Goal: Information Seeking & Learning: Learn about a topic

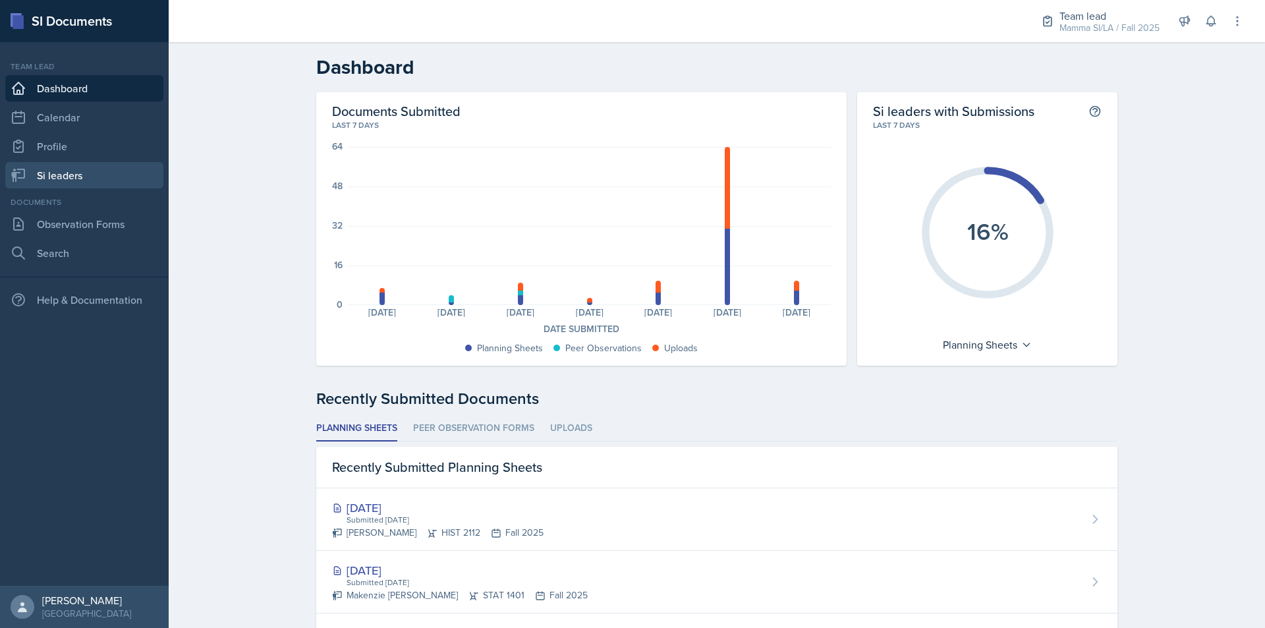
click at [91, 174] on link "Si leaders" at bounding box center [84, 175] width 158 height 26
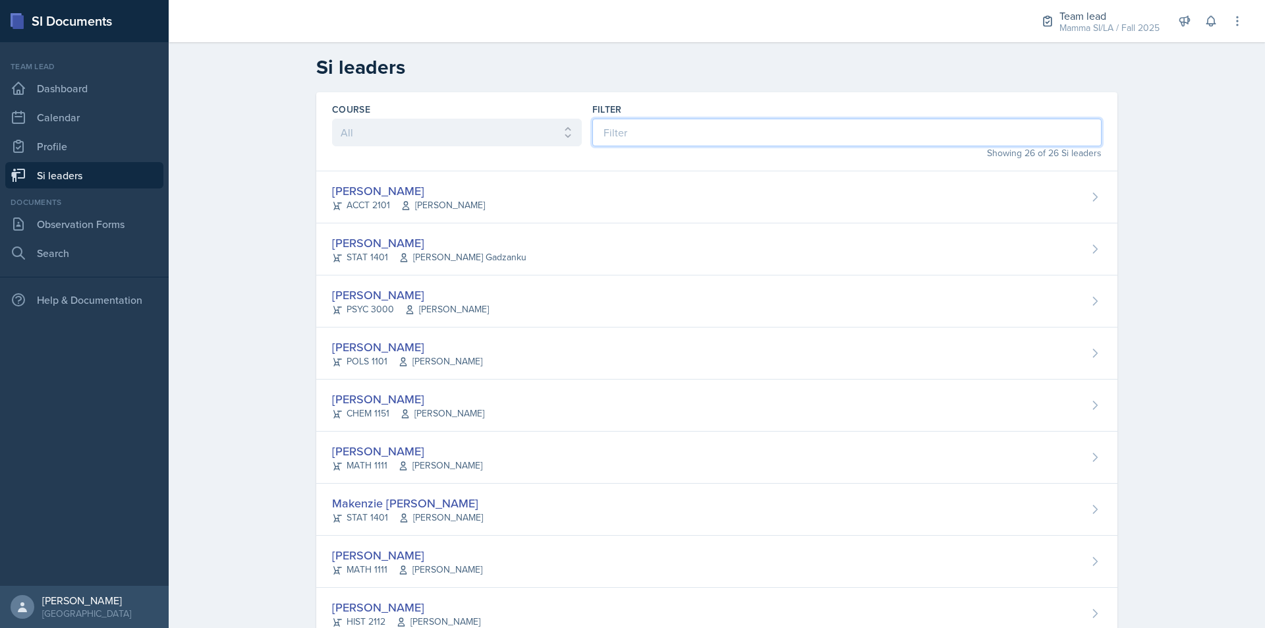
click at [675, 138] on input at bounding box center [846, 133] width 509 height 28
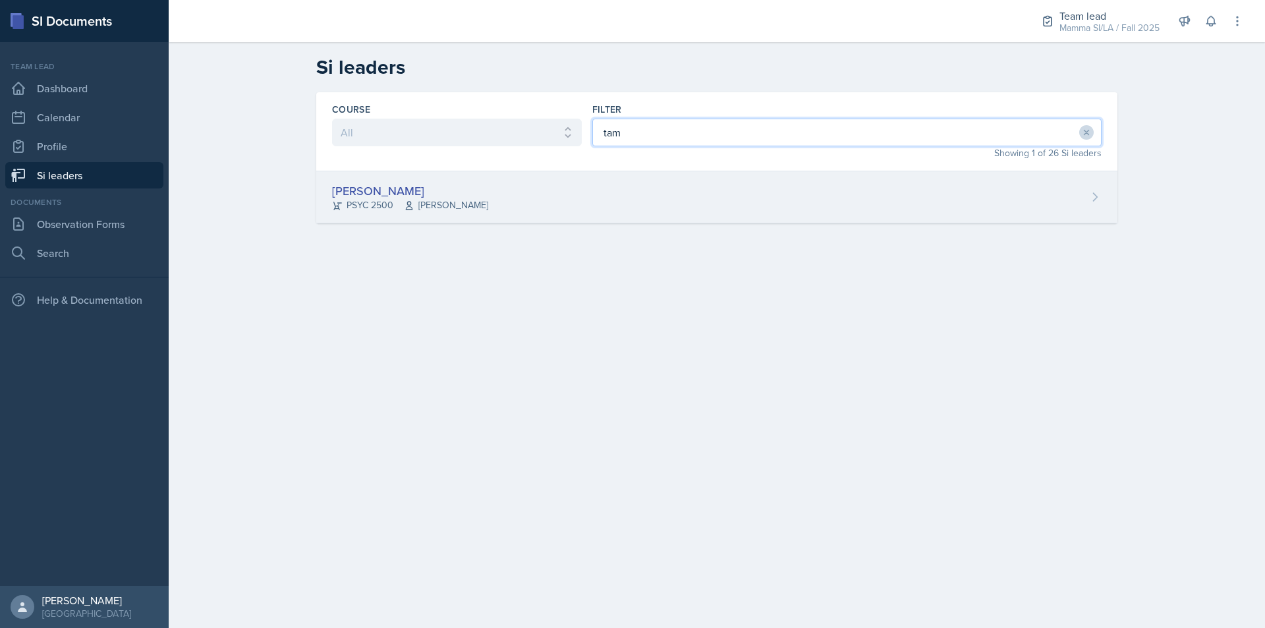
type input "tam"
click at [656, 181] on div "Tamiya Pilgrim PSYC 2500 Meghan Bankhead" at bounding box center [716, 197] width 801 height 52
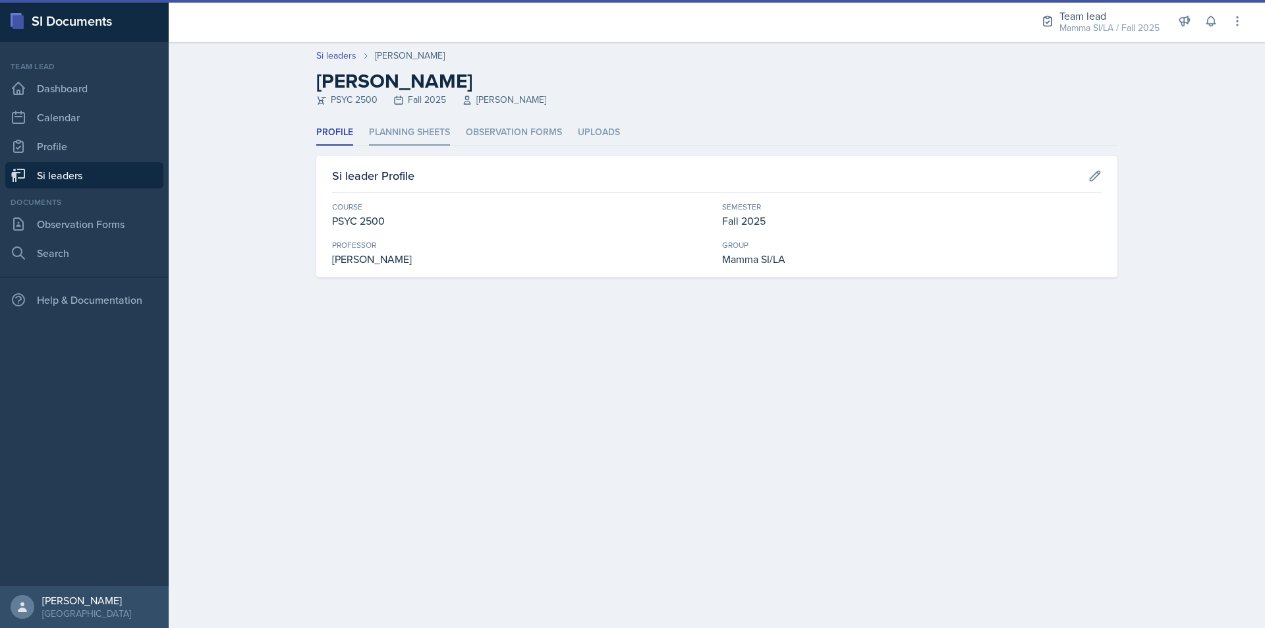
click at [410, 128] on li "Planning Sheets" at bounding box center [409, 133] width 81 height 26
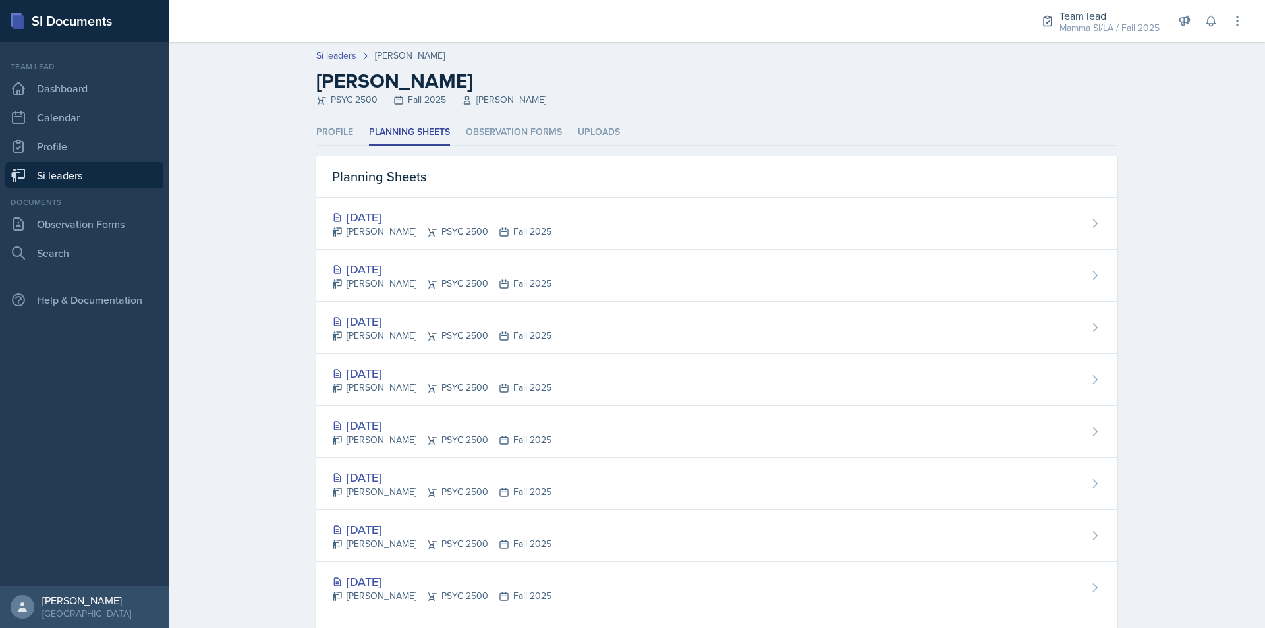
click at [97, 176] on link "Si leaders" at bounding box center [84, 175] width 158 height 26
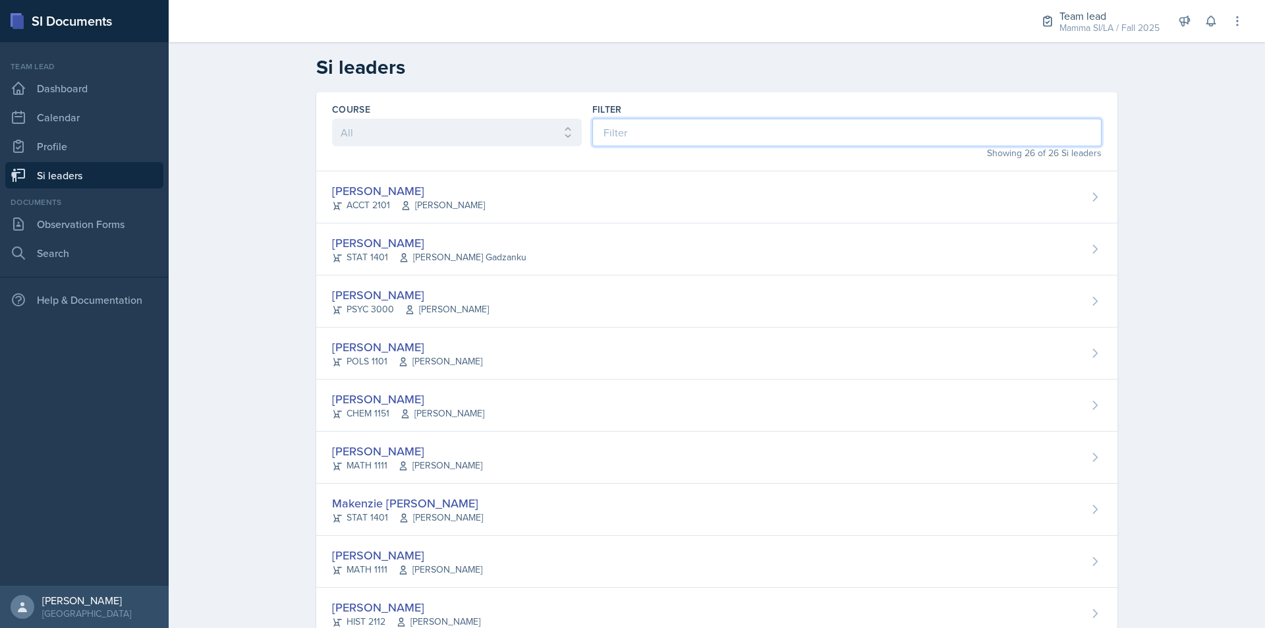
click at [598, 127] on input at bounding box center [846, 133] width 509 height 28
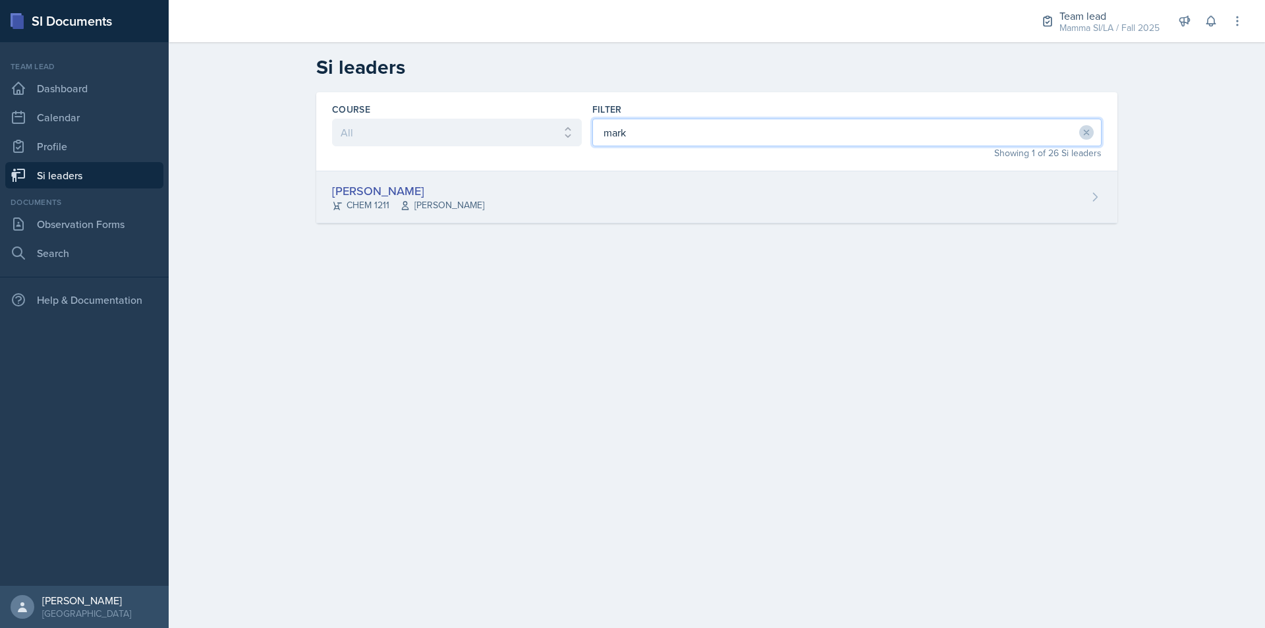
type input "mark"
click at [607, 183] on div "[PERSON_NAME] CHEM 1211 [PERSON_NAME]" at bounding box center [716, 197] width 801 height 52
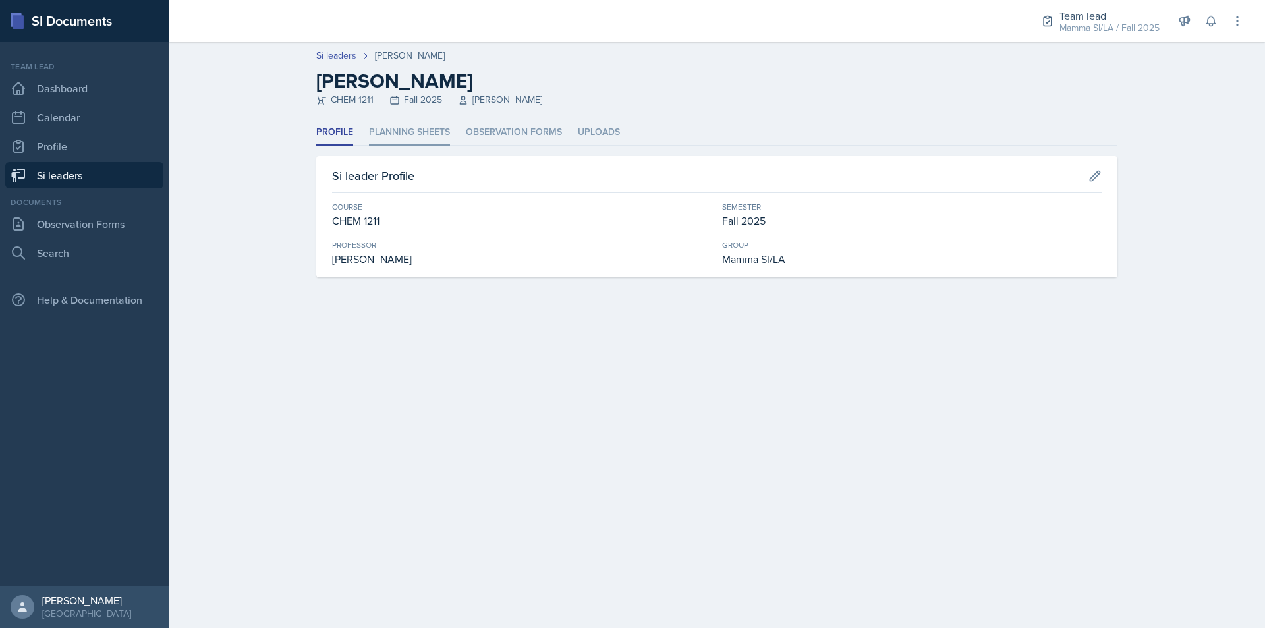
click at [427, 127] on li "Planning Sheets" at bounding box center [409, 133] width 81 height 26
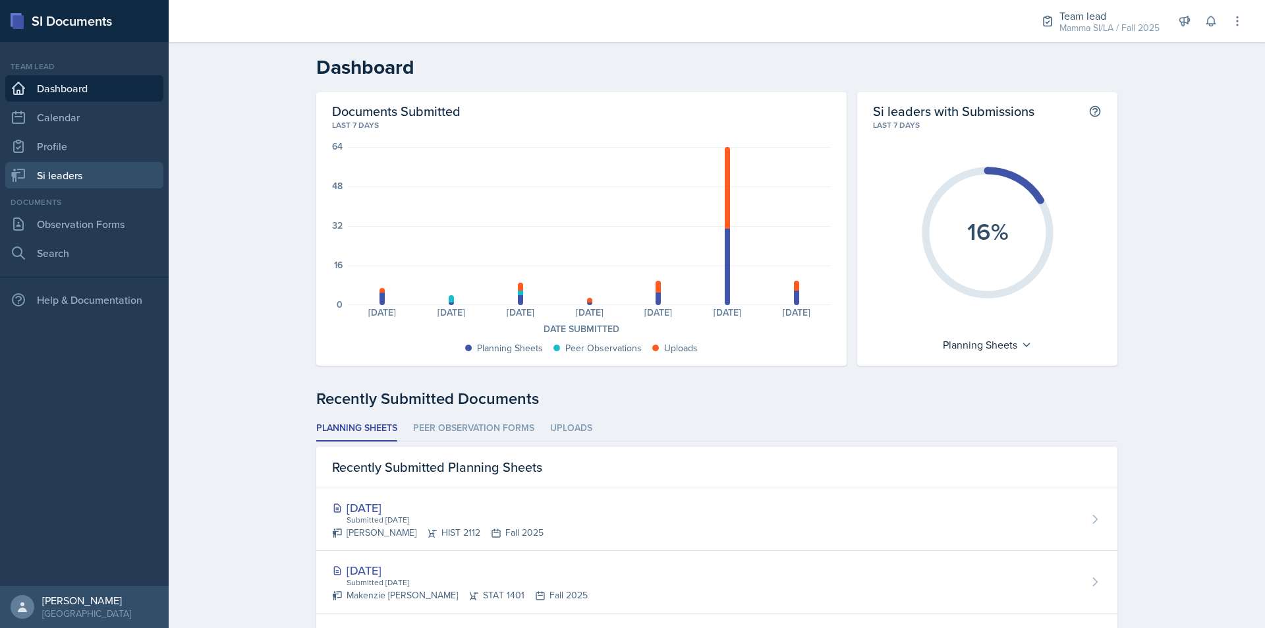
click at [114, 170] on link "Si leaders" at bounding box center [84, 175] width 158 height 26
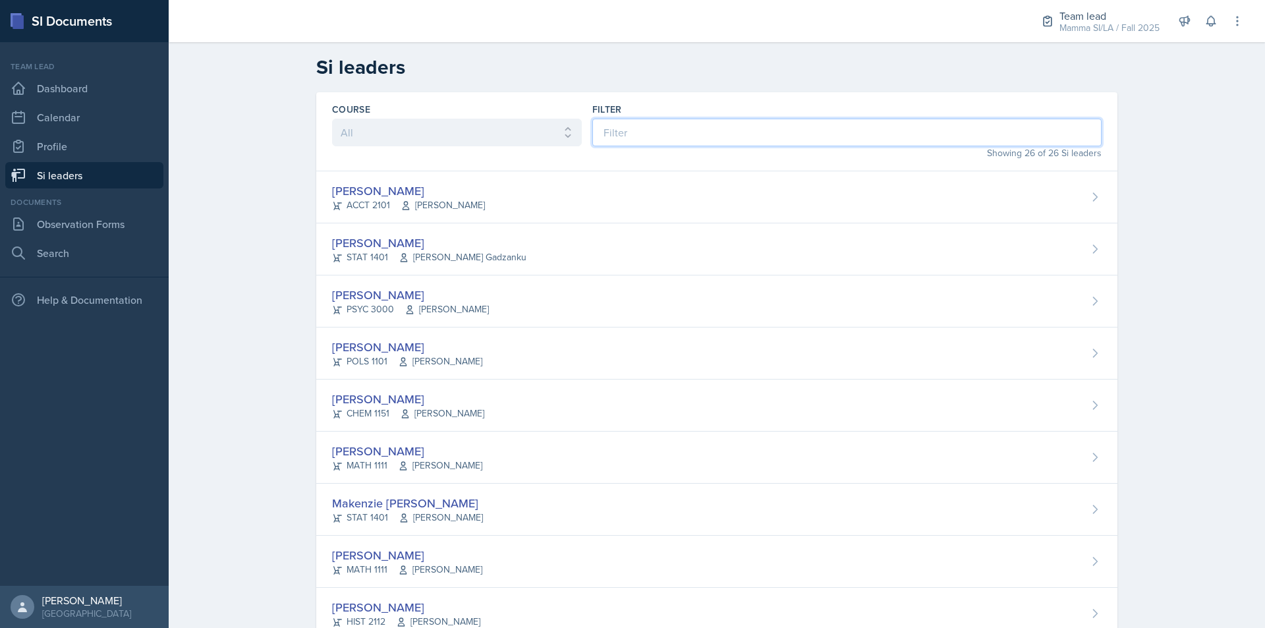
click at [650, 137] on input at bounding box center [846, 133] width 509 height 28
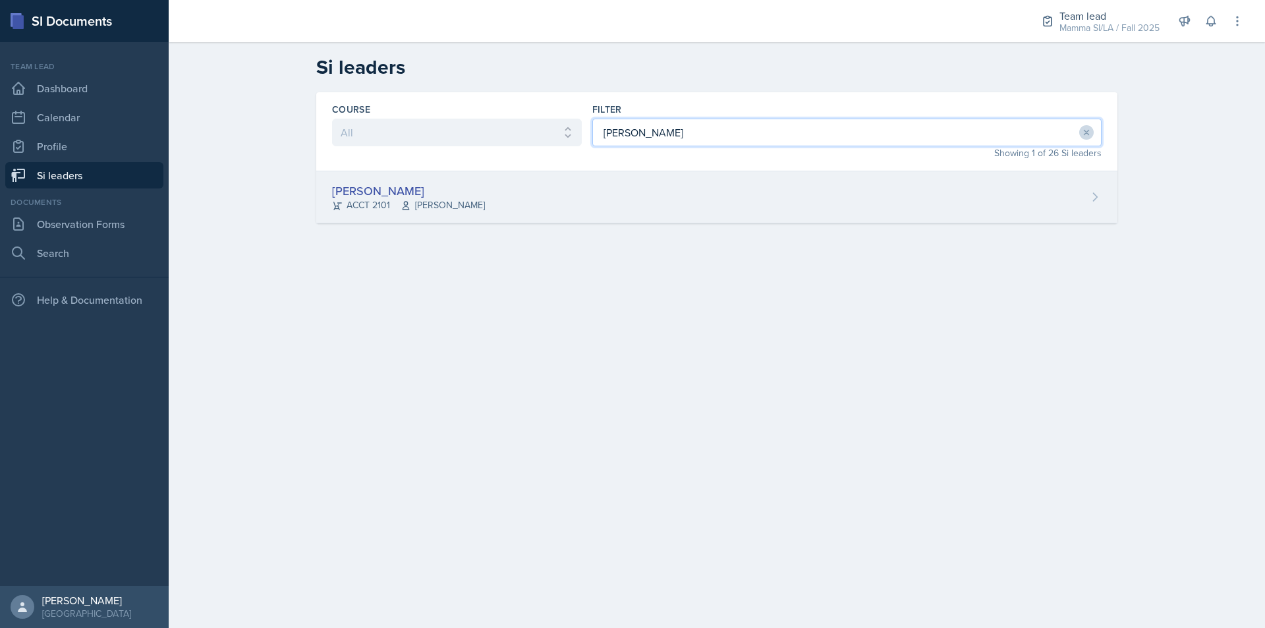
type input "[PERSON_NAME]"
click at [625, 213] on div "[PERSON_NAME] ACCT 2101 [PERSON_NAME]" at bounding box center [716, 197] width 801 height 52
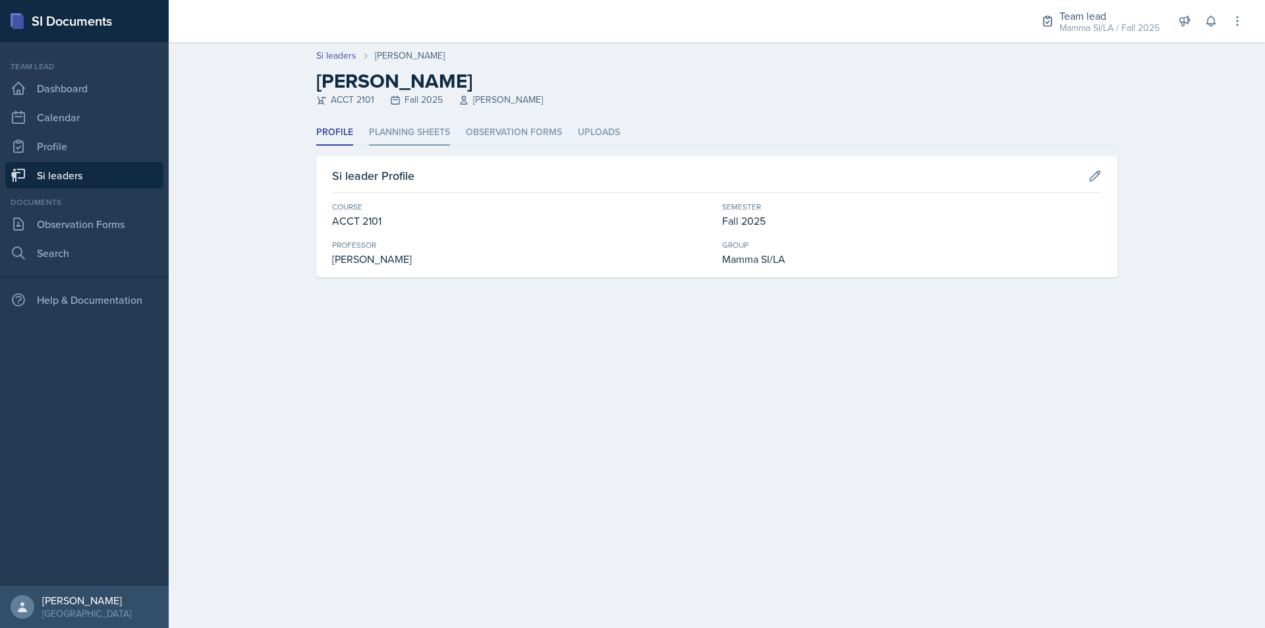
click at [424, 128] on li "Planning Sheets" at bounding box center [409, 133] width 81 height 26
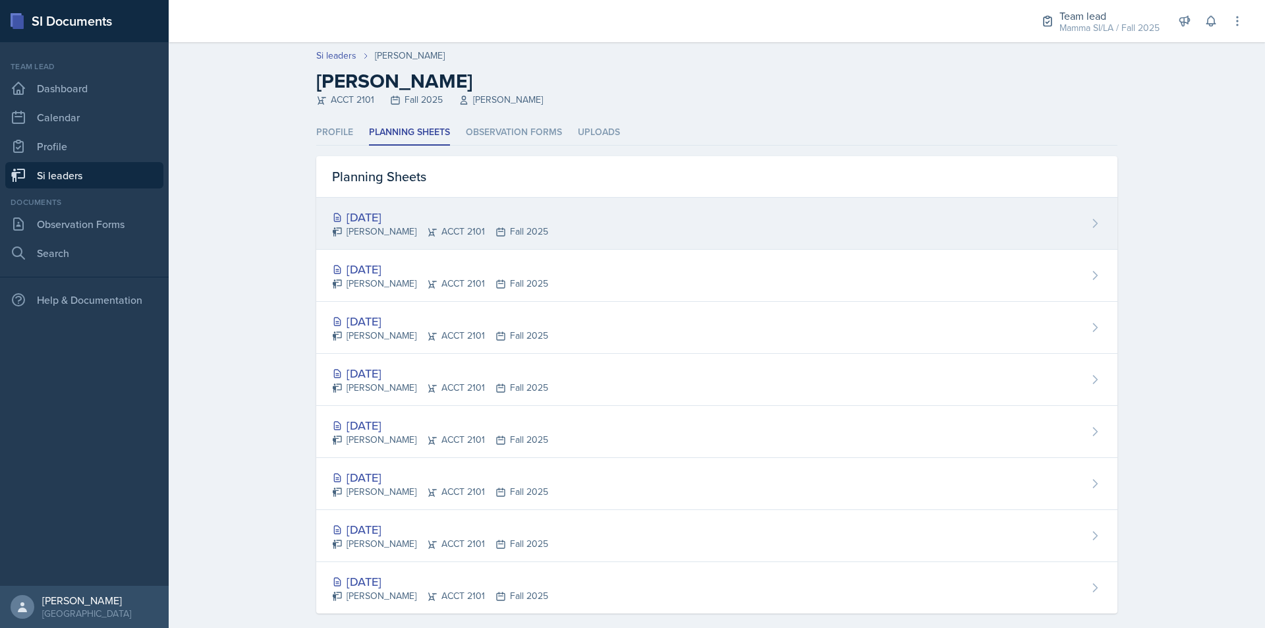
click at [483, 216] on div "[DATE]" at bounding box center [440, 217] width 216 height 18
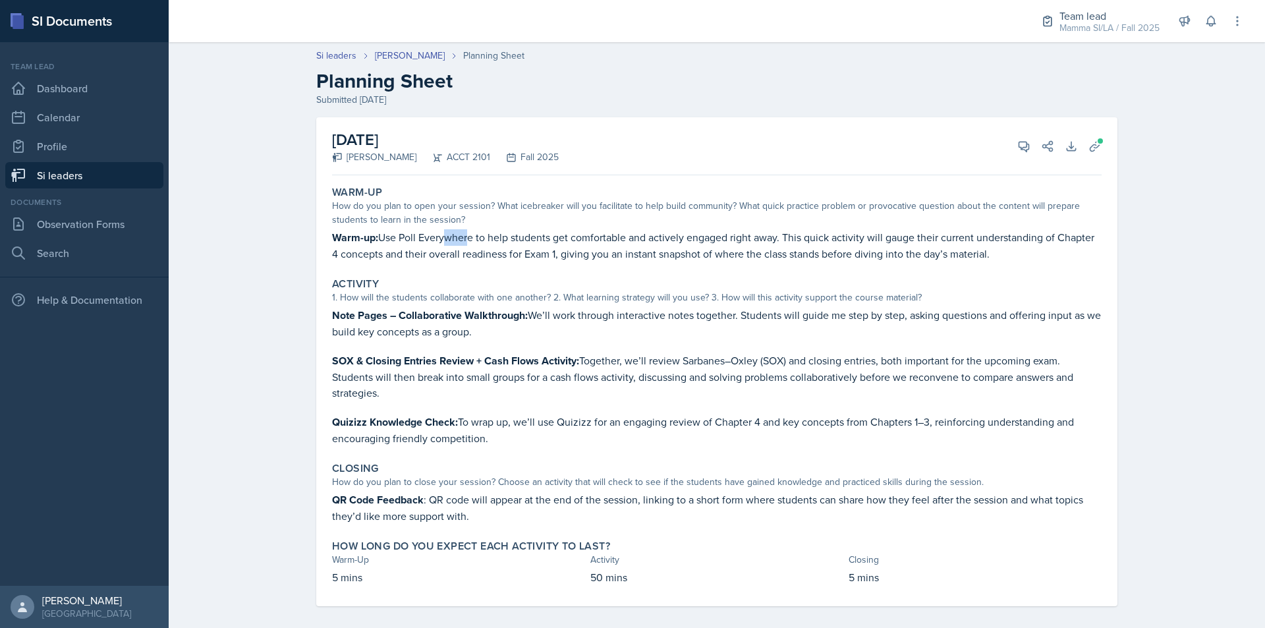
drag, startPoint x: 442, startPoint y: 237, endPoint x: 477, endPoint y: 241, distance: 35.1
click at [474, 241] on p "Warm-up: Use Poll Everywhere to help students get comfortable and actively enga…" at bounding box center [717, 245] width 770 height 32
click at [477, 241] on p "Warm-up: Use Poll Everywhere to help students get comfortable and actively enga…" at bounding box center [717, 245] width 770 height 32
click at [131, 175] on link "Si leaders" at bounding box center [84, 175] width 158 height 26
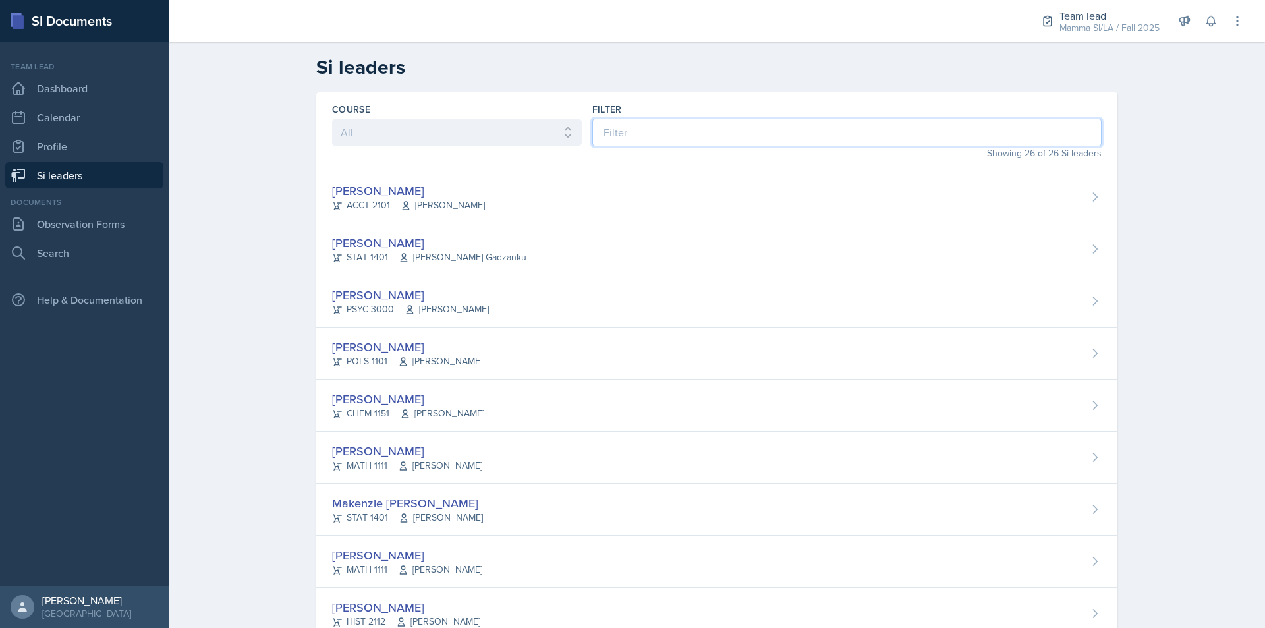
click at [697, 136] on input at bounding box center [846, 133] width 509 height 28
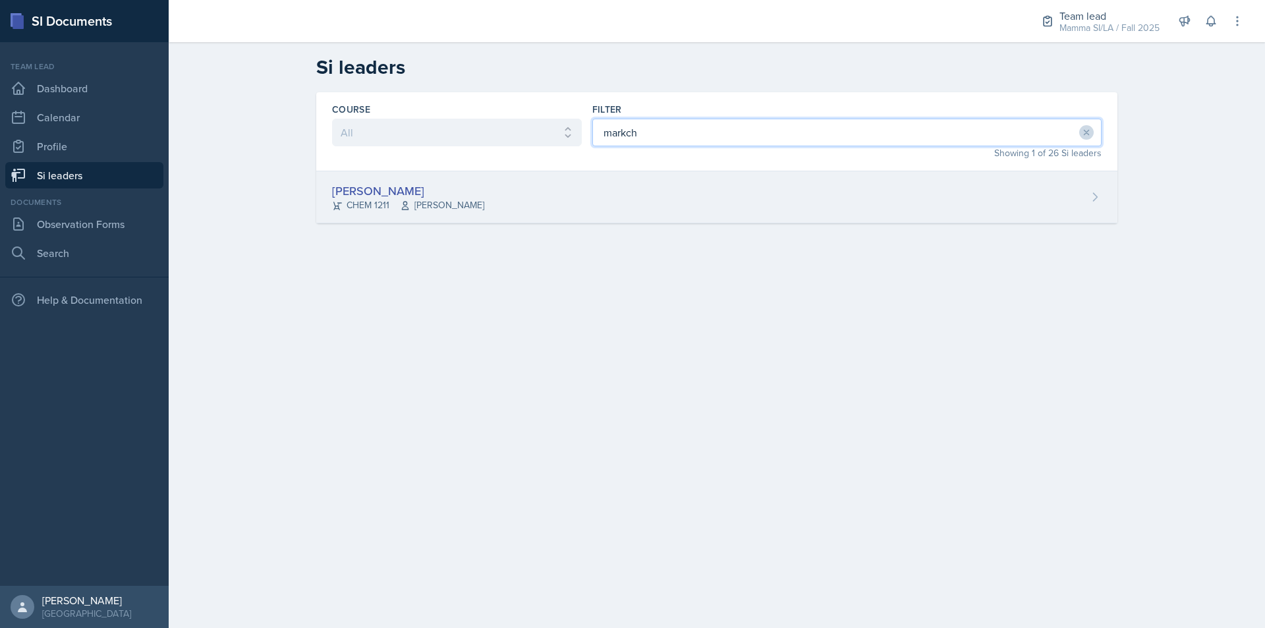
type input "markch"
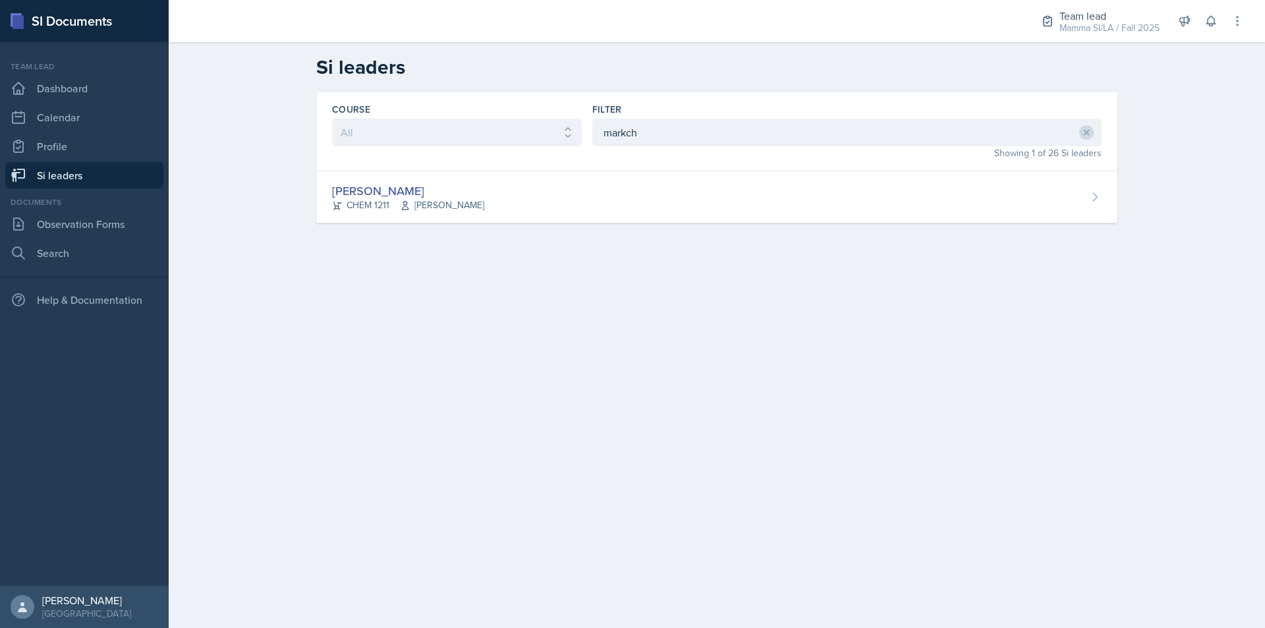
click at [667, 208] on div "[PERSON_NAME] CHEM 1211 [PERSON_NAME]" at bounding box center [716, 197] width 801 height 52
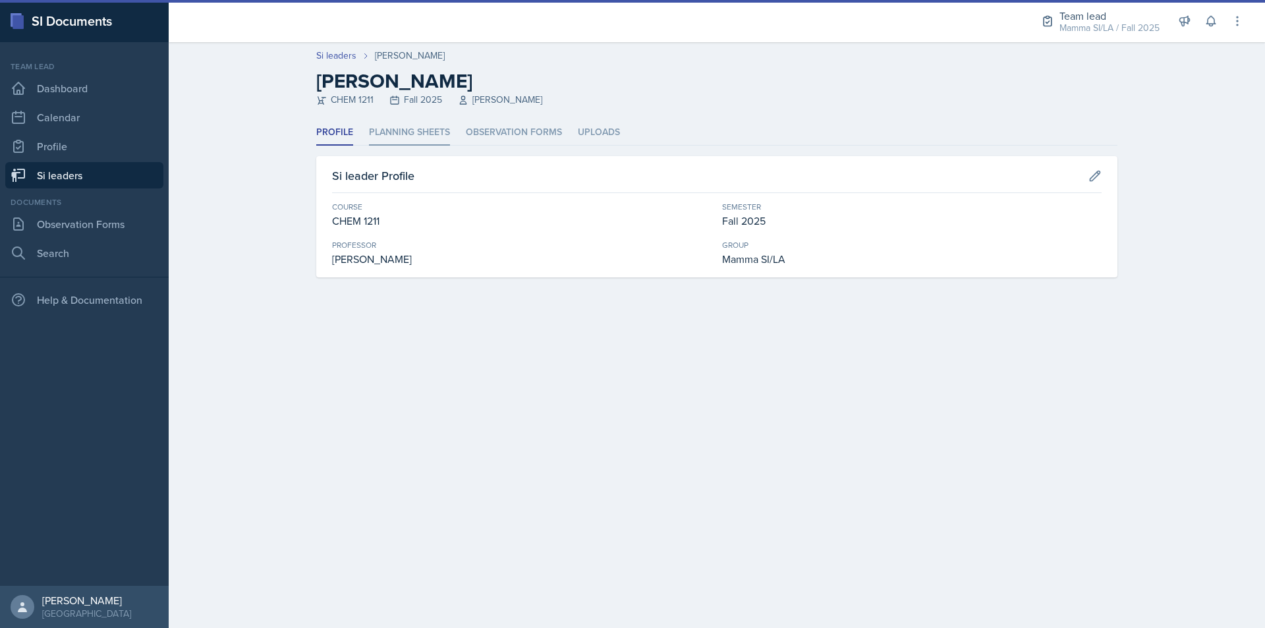
click at [430, 139] on li "Planning Sheets" at bounding box center [409, 133] width 81 height 26
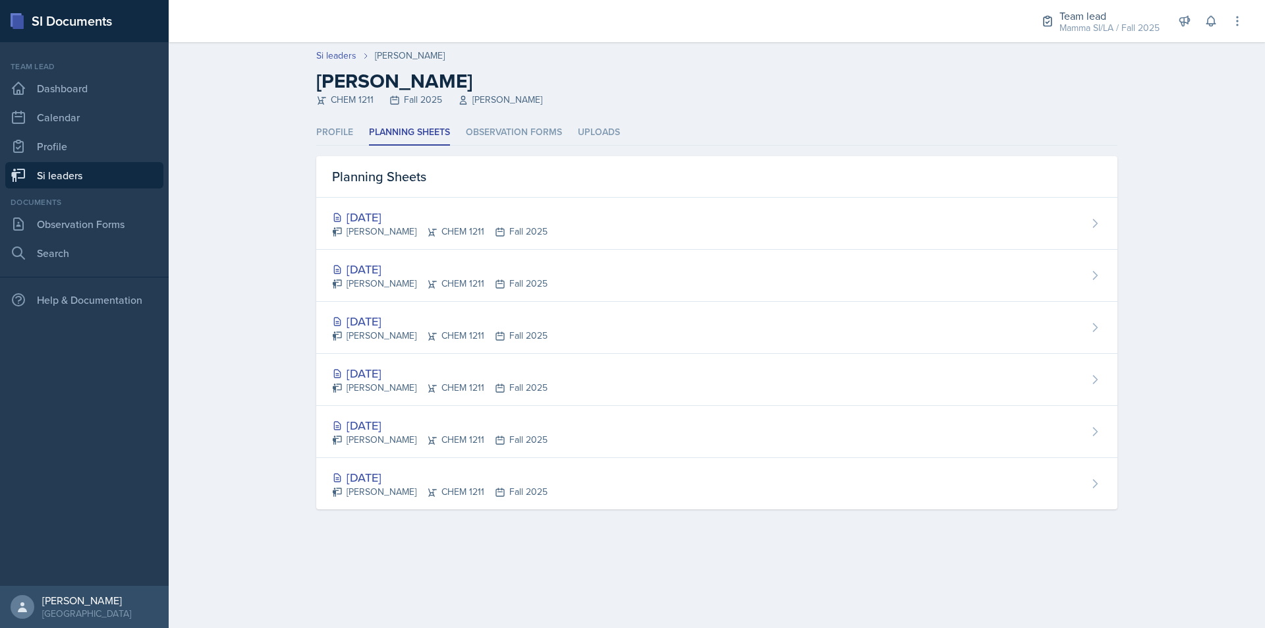
click at [99, 172] on link "Si leaders" at bounding box center [84, 175] width 158 height 26
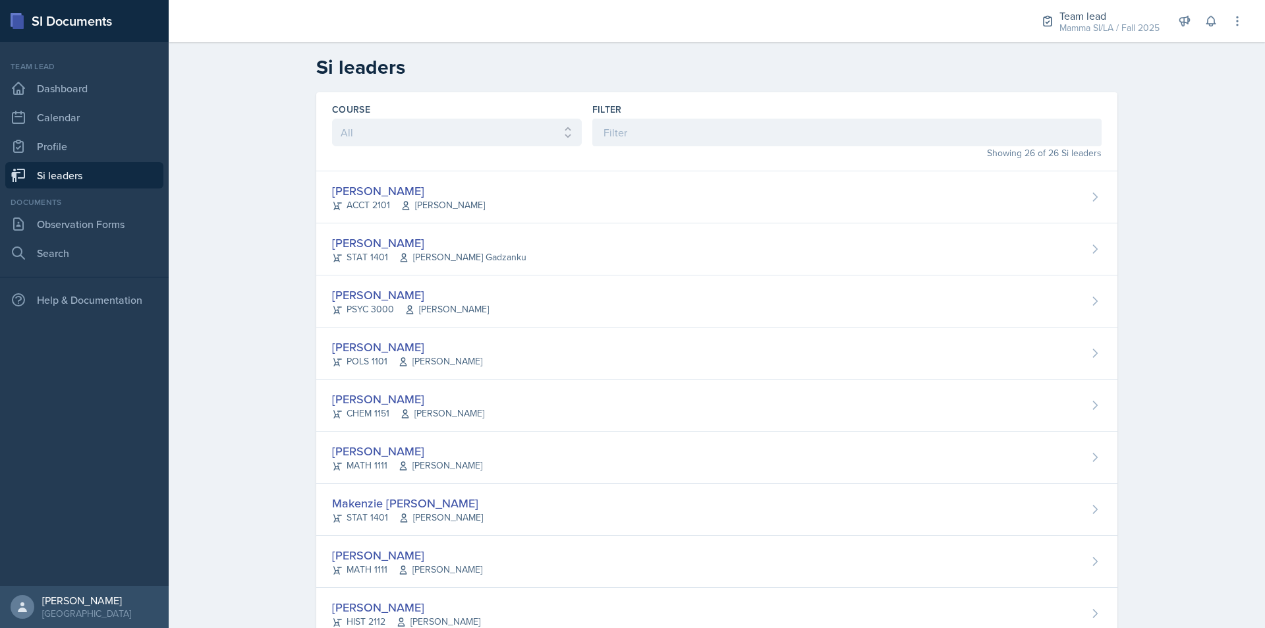
click at [694, 115] on div "Filter" at bounding box center [846, 109] width 509 height 13
click at [691, 126] on input at bounding box center [846, 133] width 509 height 28
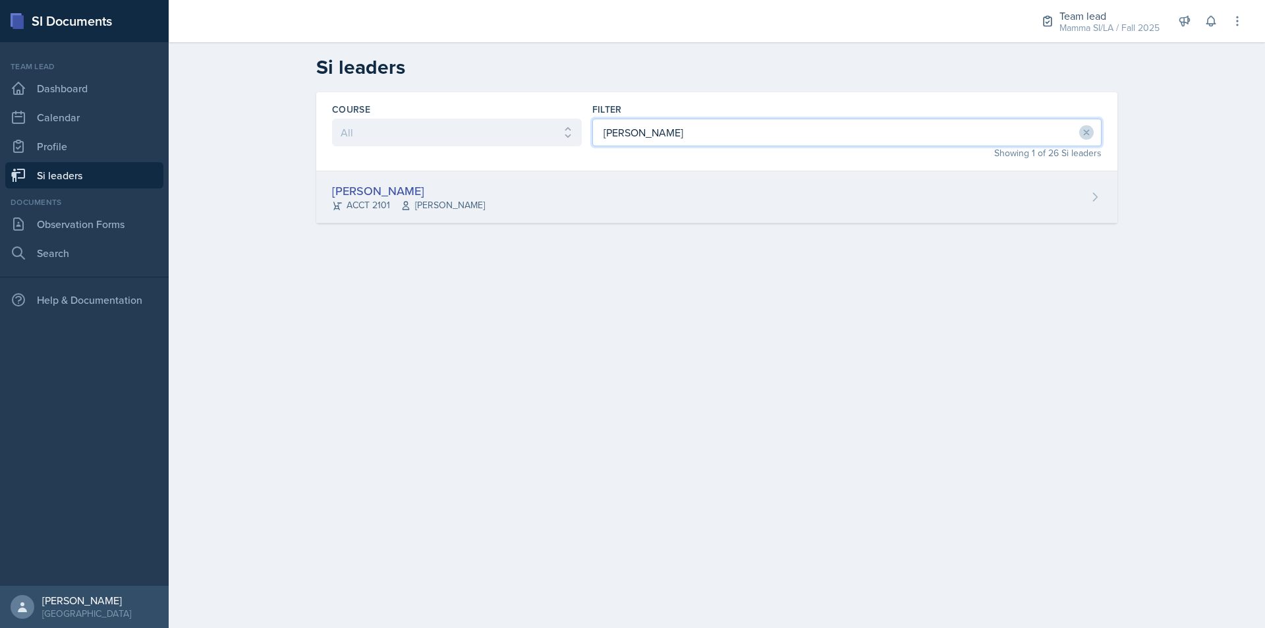
type input "[PERSON_NAME]"
click at [661, 188] on div "[PERSON_NAME] ACCT 2101 [PERSON_NAME]" at bounding box center [716, 197] width 801 height 52
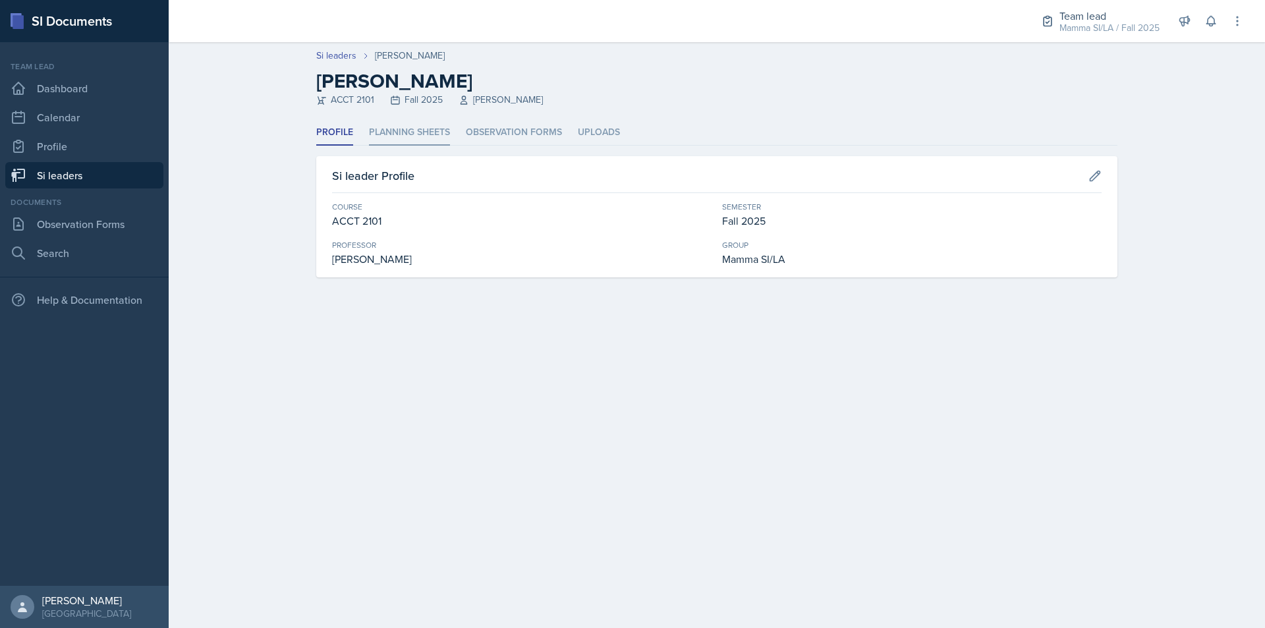
click at [437, 144] on li "Planning Sheets" at bounding box center [409, 133] width 81 height 26
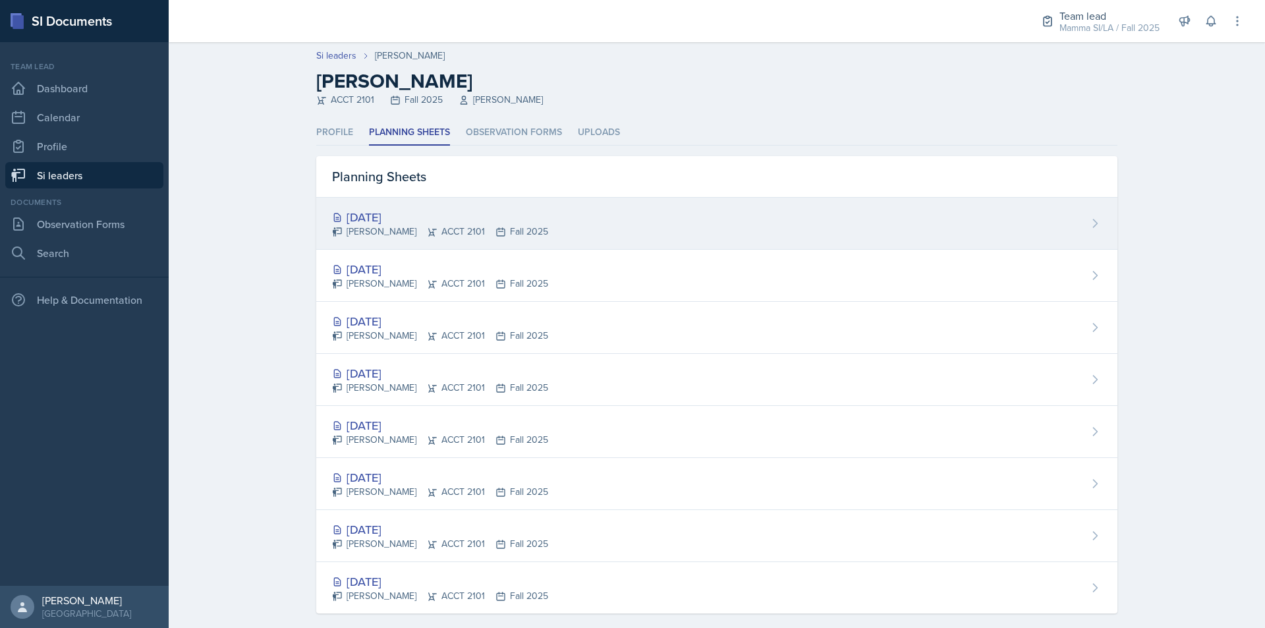
click at [484, 220] on div "[DATE]" at bounding box center [440, 217] width 216 height 18
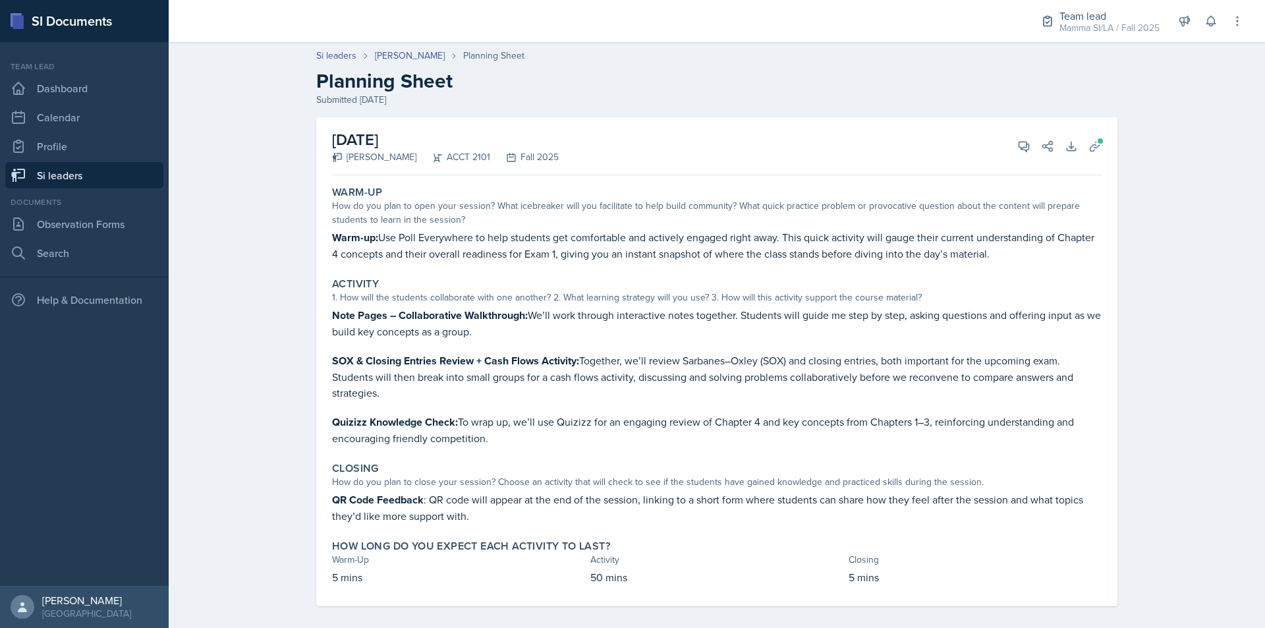
scroll to position [10, 0]
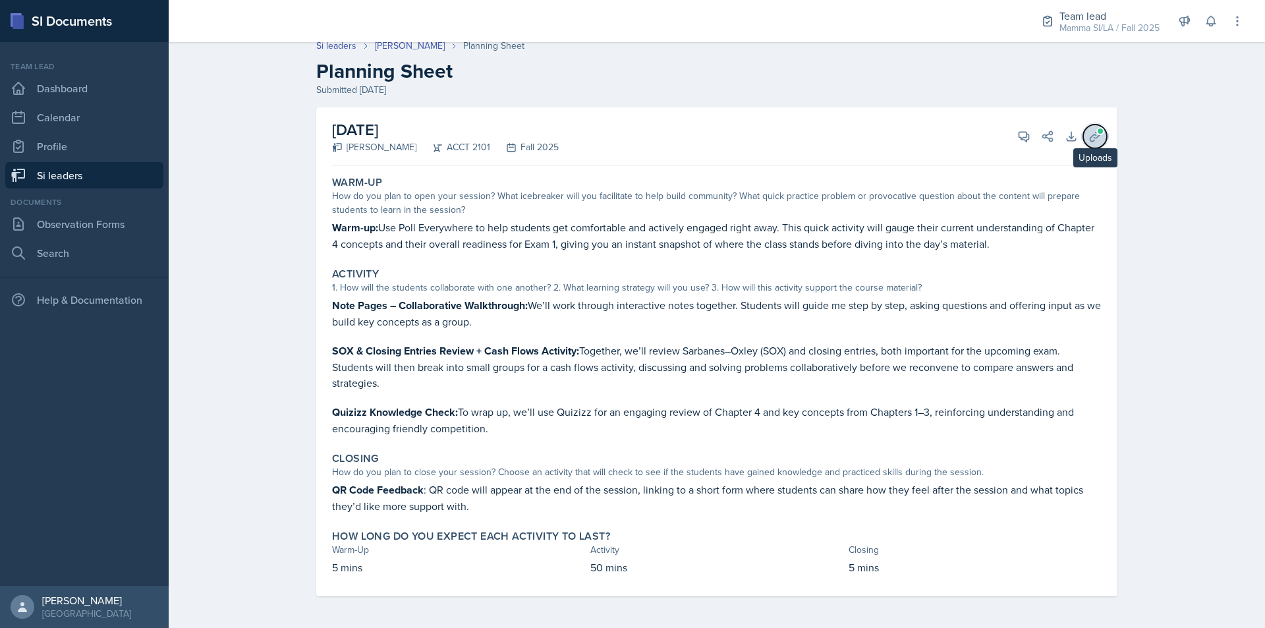
click at [1096, 138] on icon at bounding box center [1094, 136] width 13 height 13
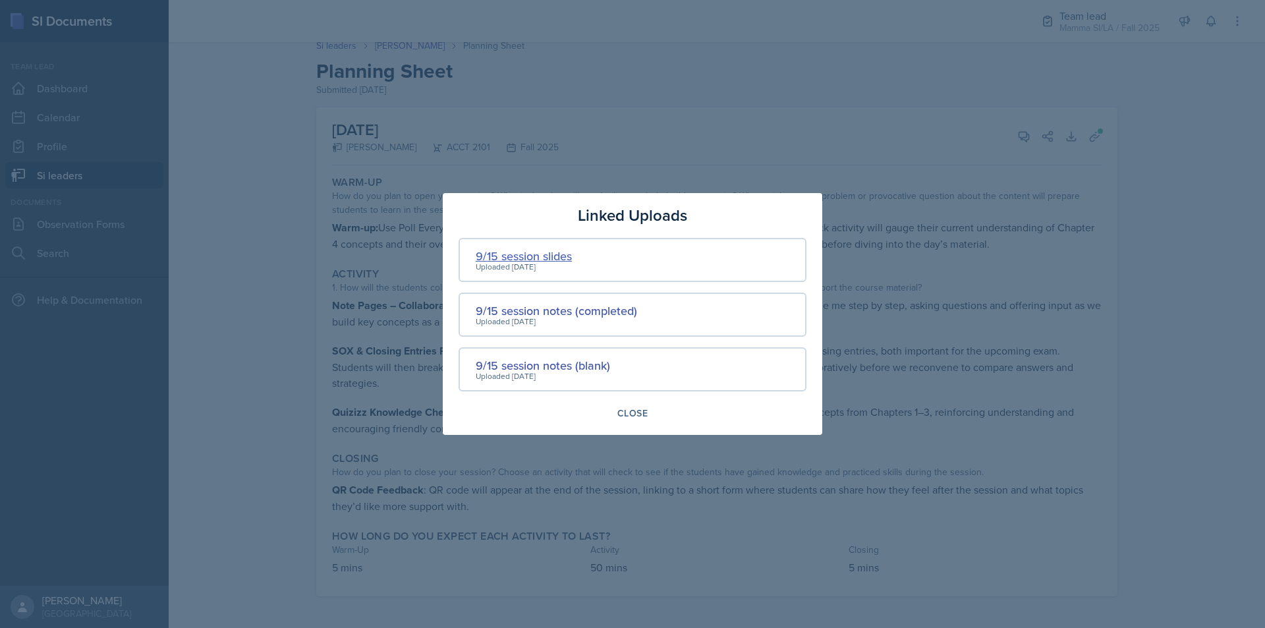
click at [532, 258] on div "9/15 session slides" at bounding box center [524, 256] width 96 height 18
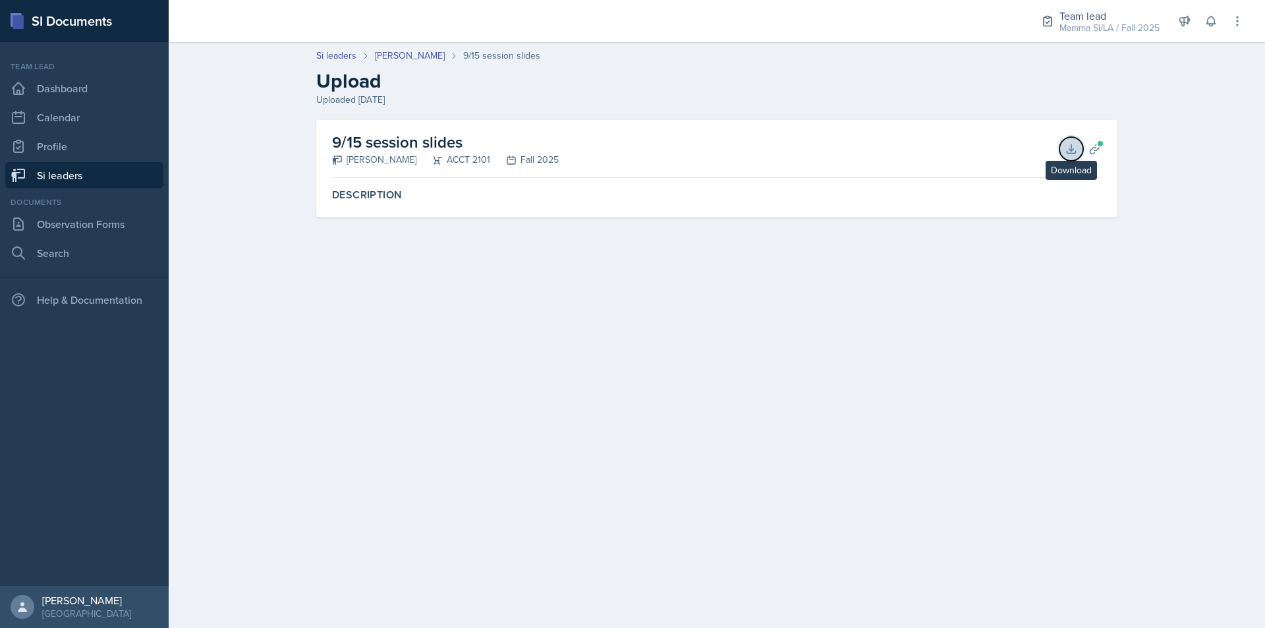
click at [1067, 154] on icon at bounding box center [1071, 148] width 13 height 13
click at [399, 50] on link "[PERSON_NAME]" at bounding box center [410, 56] width 70 height 14
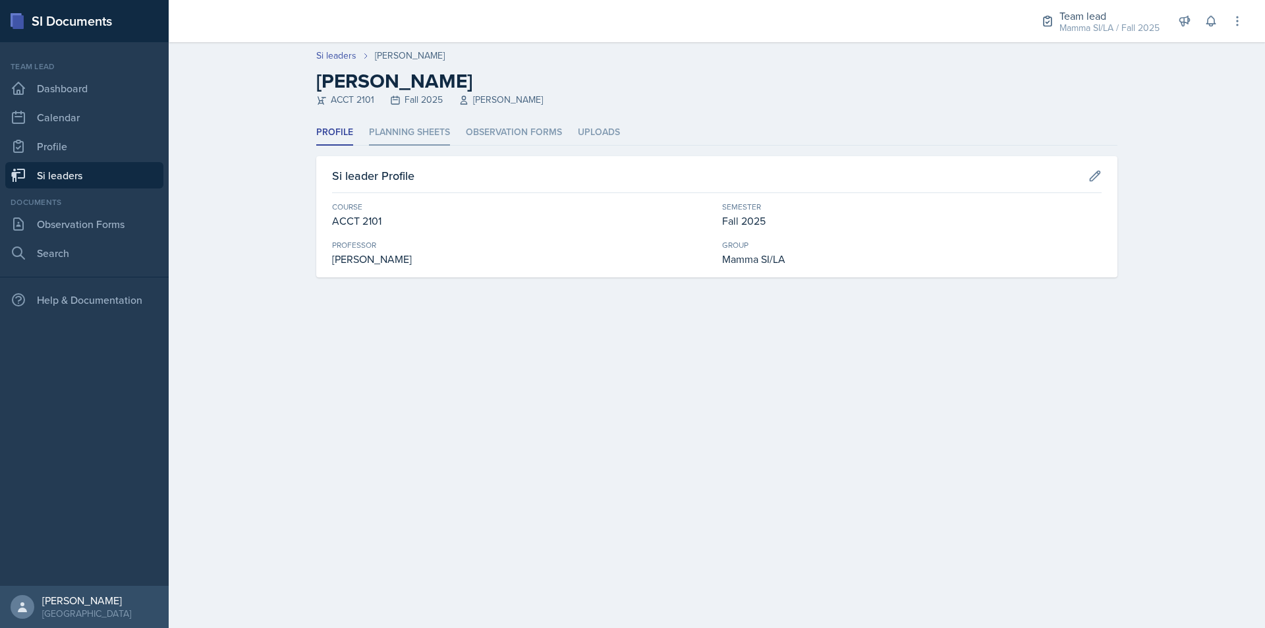
click at [401, 129] on li "Planning Sheets" at bounding box center [409, 133] width 81 height 26
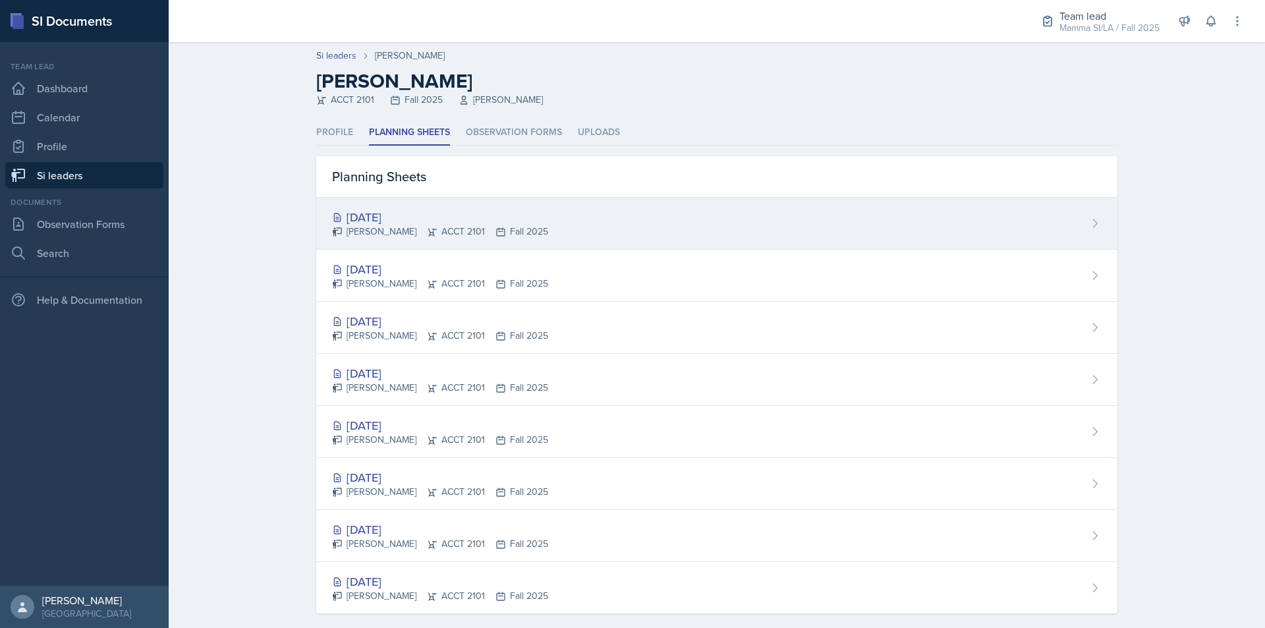
click at [462, 229] on div "[PERSON_NAME] ACCT 2101 Fall 2025" at bounding box center [440, 232] width 216 height 14
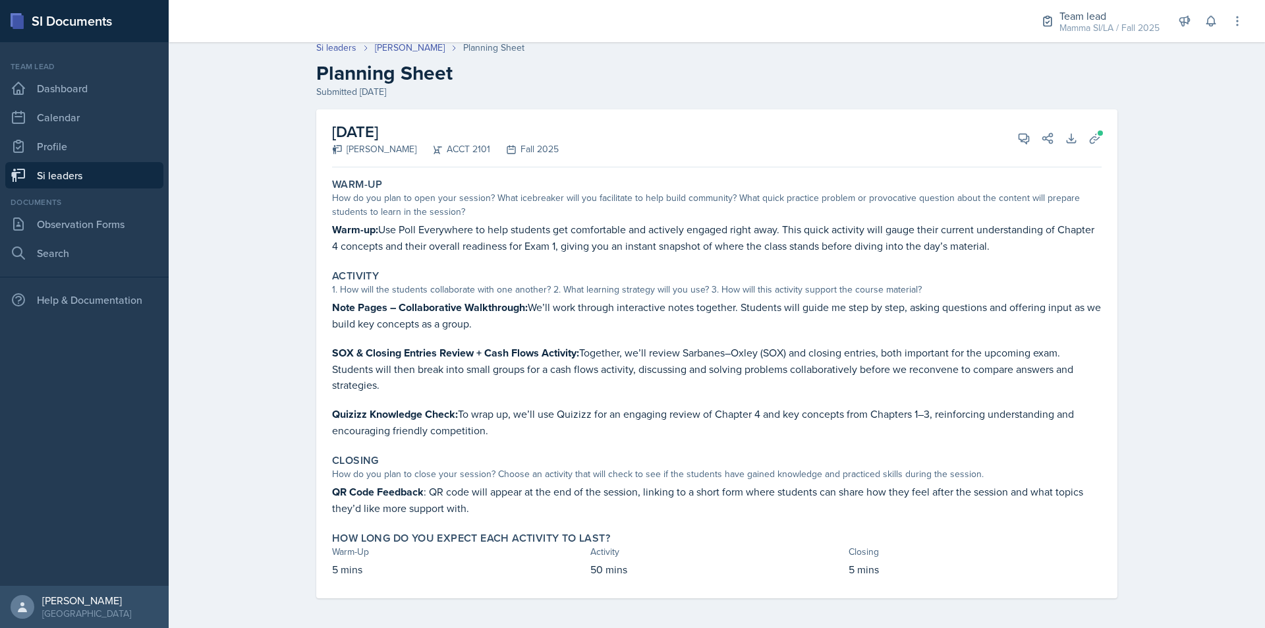
scroll to position [10, 0]
click at [1094, 136] on icon at bounding box center [1094, 136] width 13 height 13
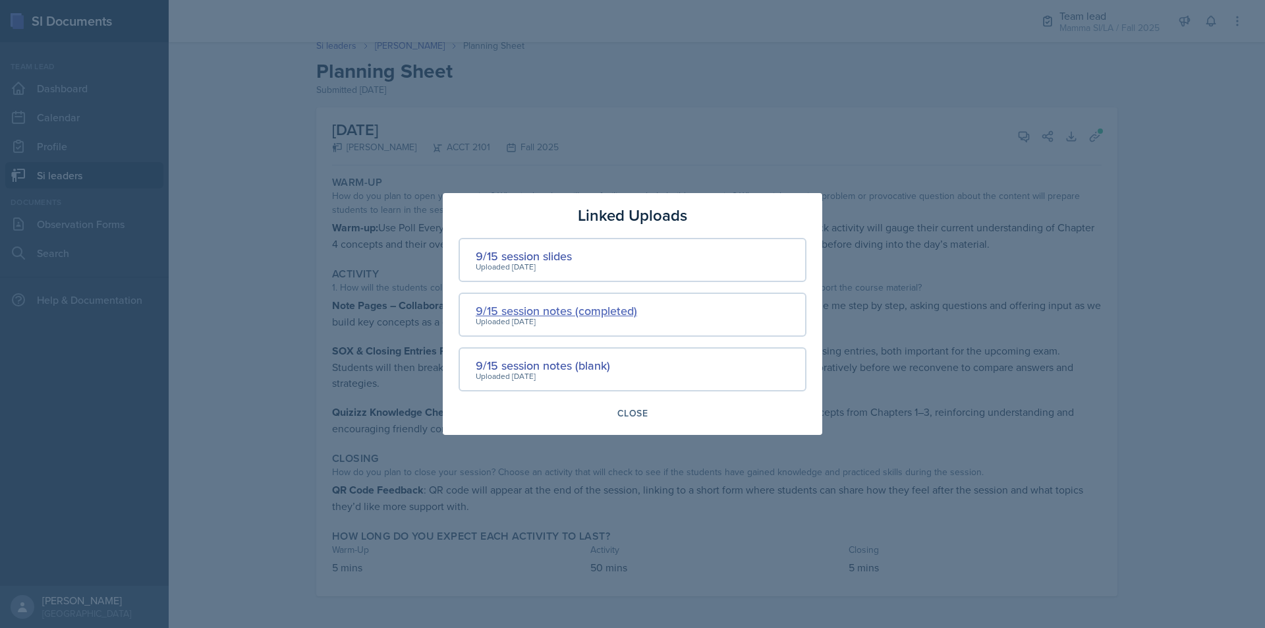
click at [567, 314] on div "9/15 session notes (completed)" at bounding box center [556, 311] width 161 height 18
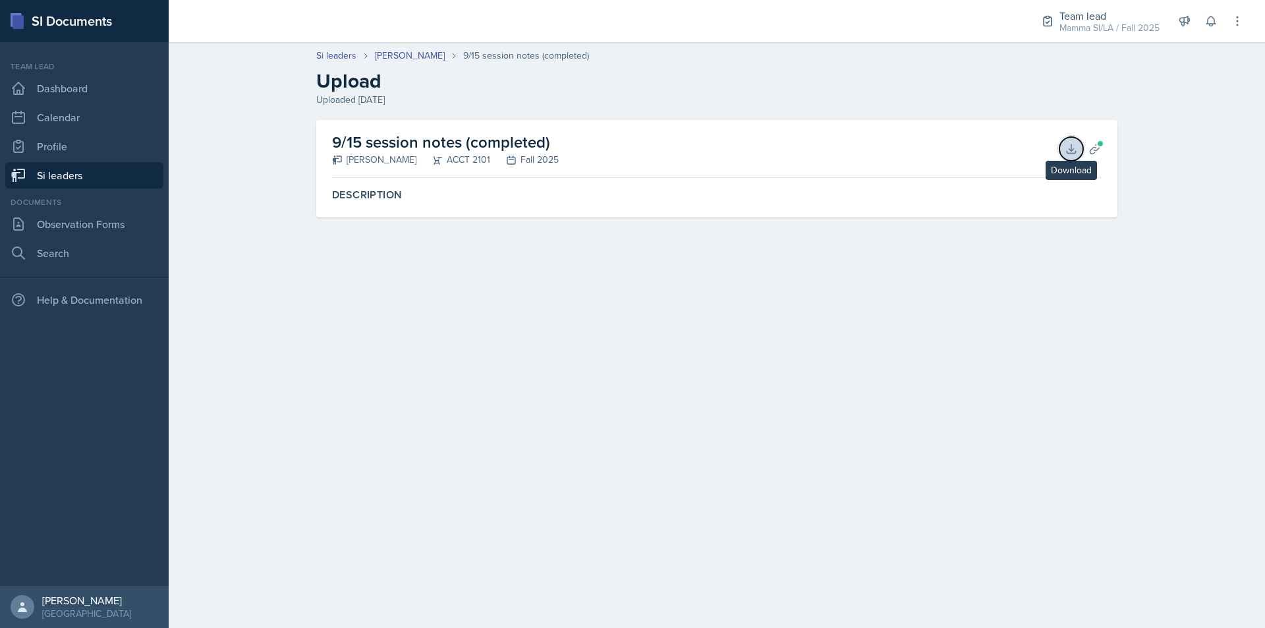
click at [1067, 154] on icon at bounding box center [1071, 148] width 13 height 13
click at [424, 59] on link "[PERSON_NAME]" at bounding box center [410, 56] width 70 height 14
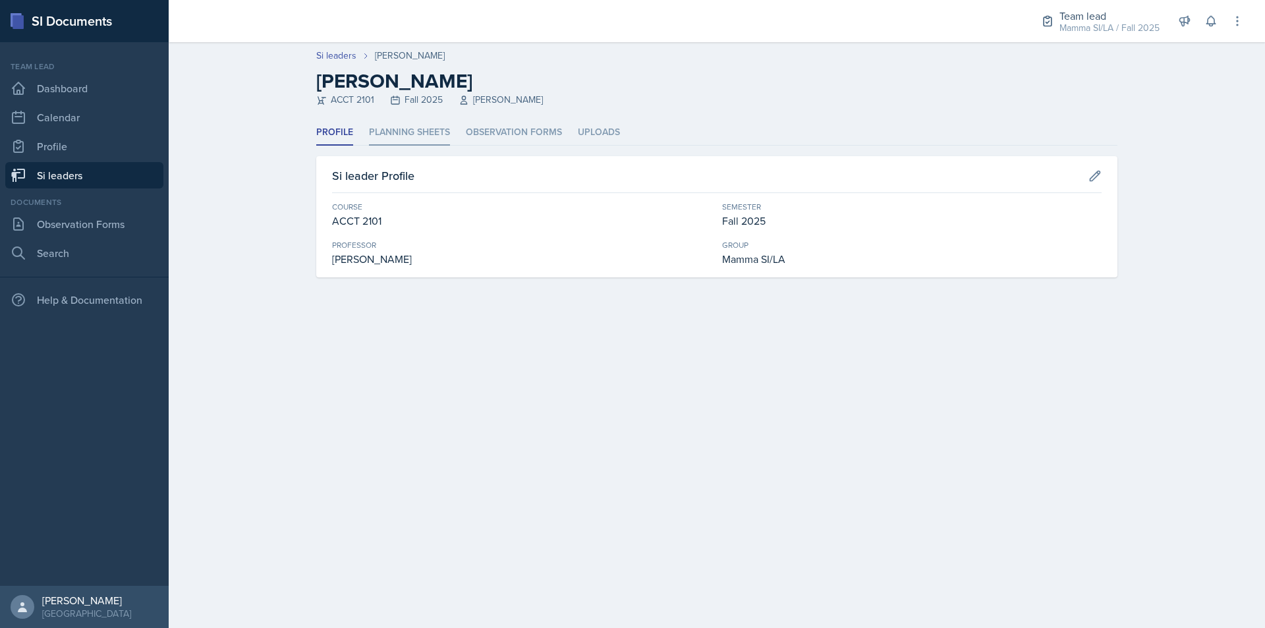
click at [428, 128] on li "Planning Sheets" at bounding box center [409, 133] width 81 height 26
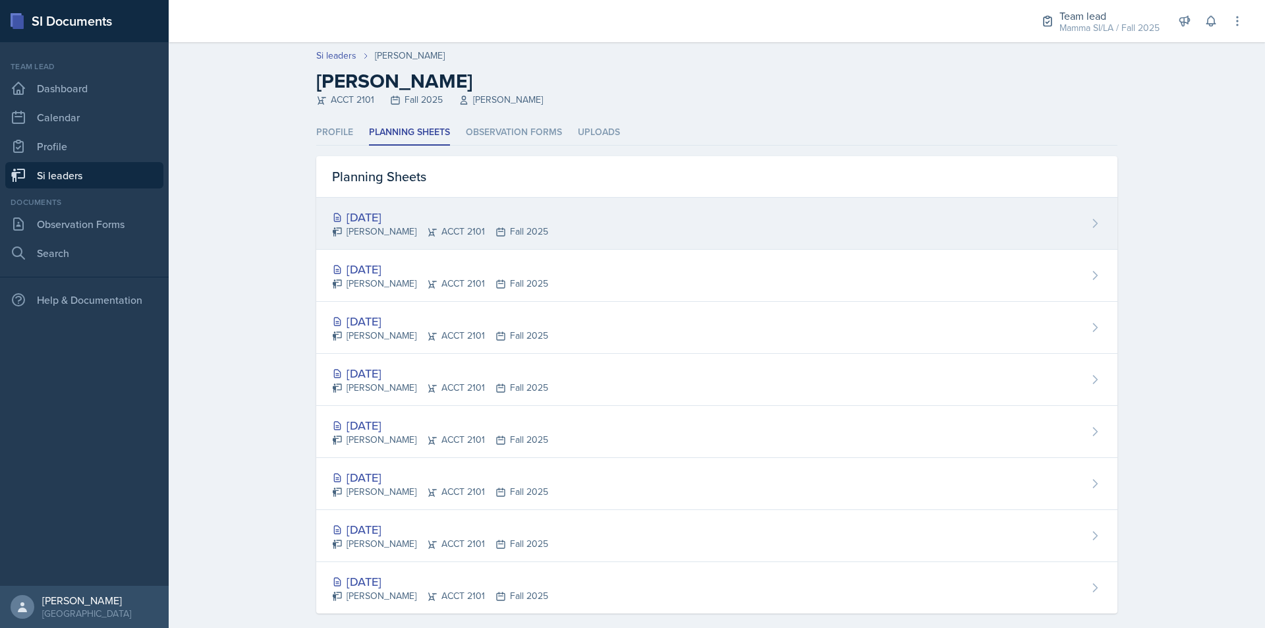
click at [447, 210] on div "[DATE]" at bounding box center [440, 217] width 216 height 18
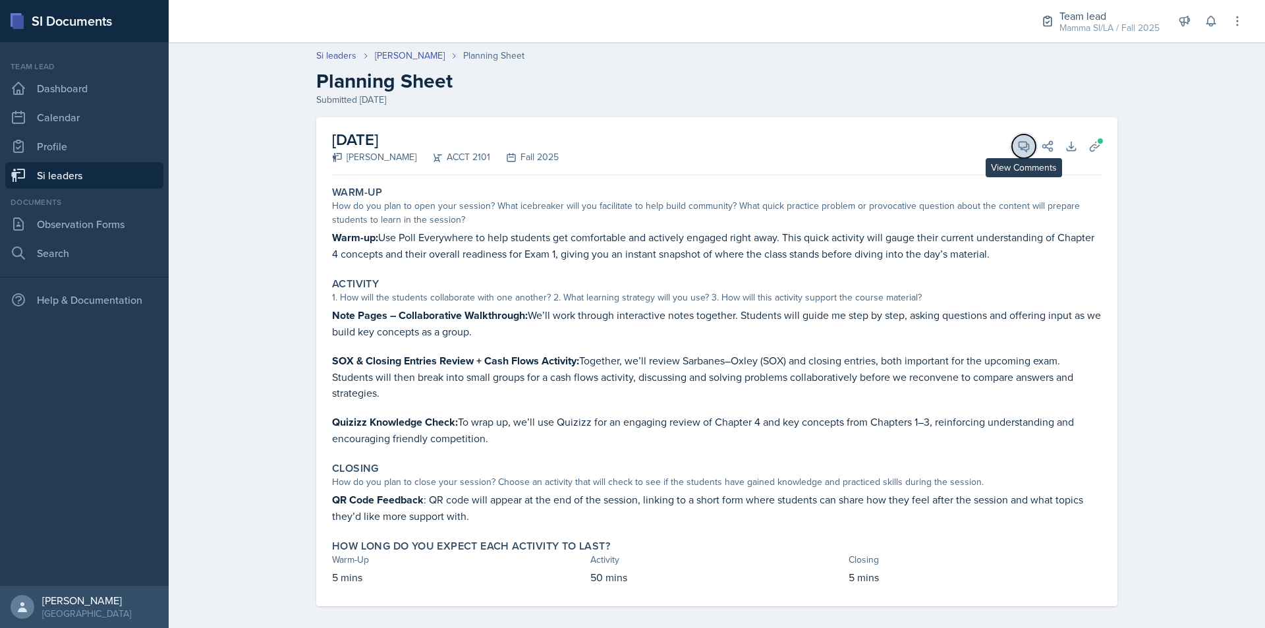
click at [1017, 150] on icon at bounding box center [1023, 146] width 13 height 13
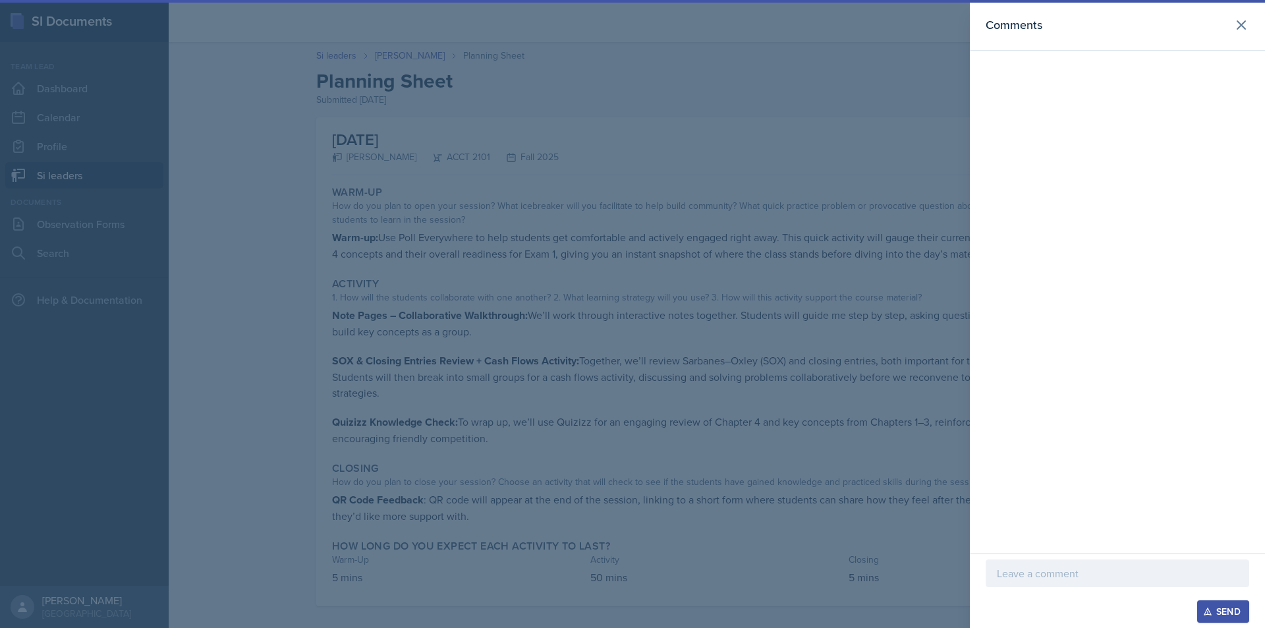
click at [1069, 576] on p at bounding box center [1117, 573] width 241 height 16
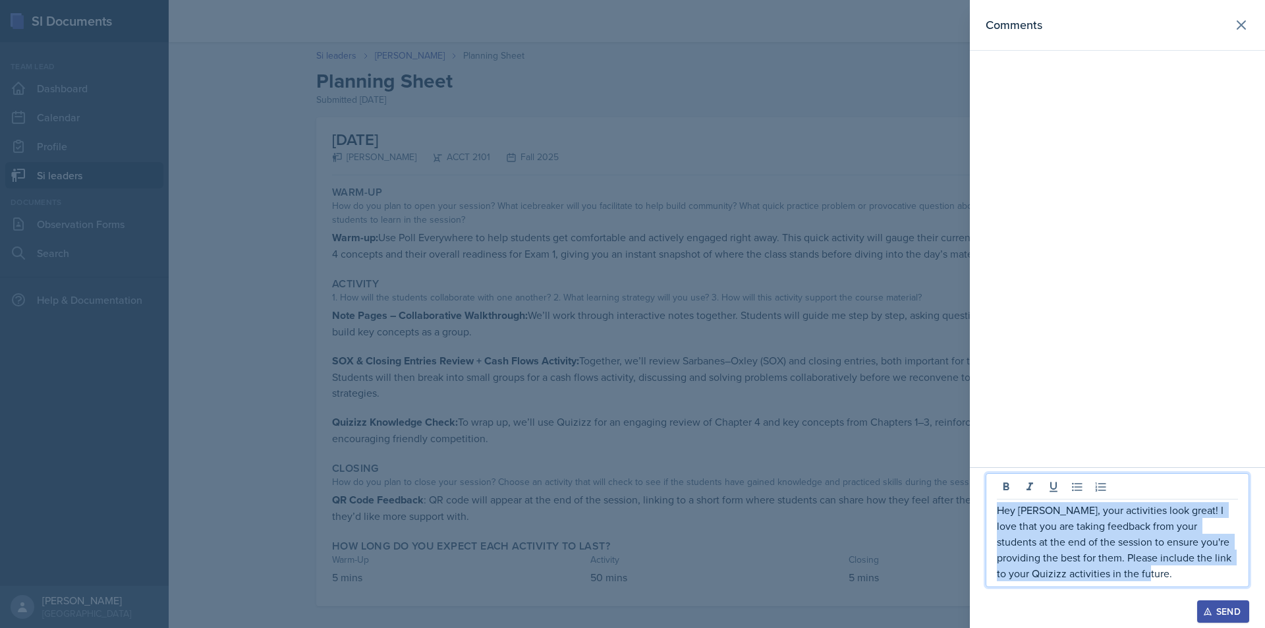
drag, startPoint x: 1117, startPoint y: 567, endPoint x: 995, endPoint y: 513, distance: 133.3
click at [995, 513] on div "Hey [PERSON_NAME], your activities look great! I love that you are taking feedb…" at bounding box center [1118, 530] width 264 height 114
copy p "Hey [PERSON_NAME], your activities look great! I love that you are taking feedb…"
click at [1189, 575] on p "Hey [PERSON_NAME], your activities look great! I love that you are taking feedb…" at bounding box center [1117, 541] width 241 height 79
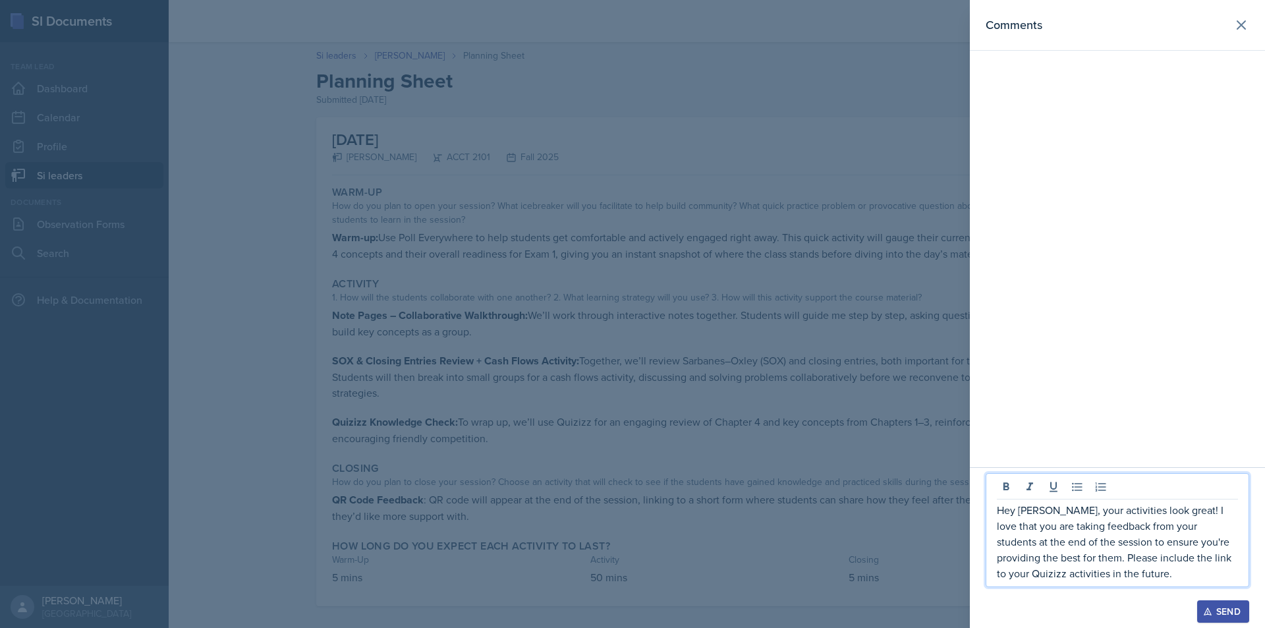
click at [1206, 605] on icon "button" at bounding box center [1207, 611] width 9 height 9
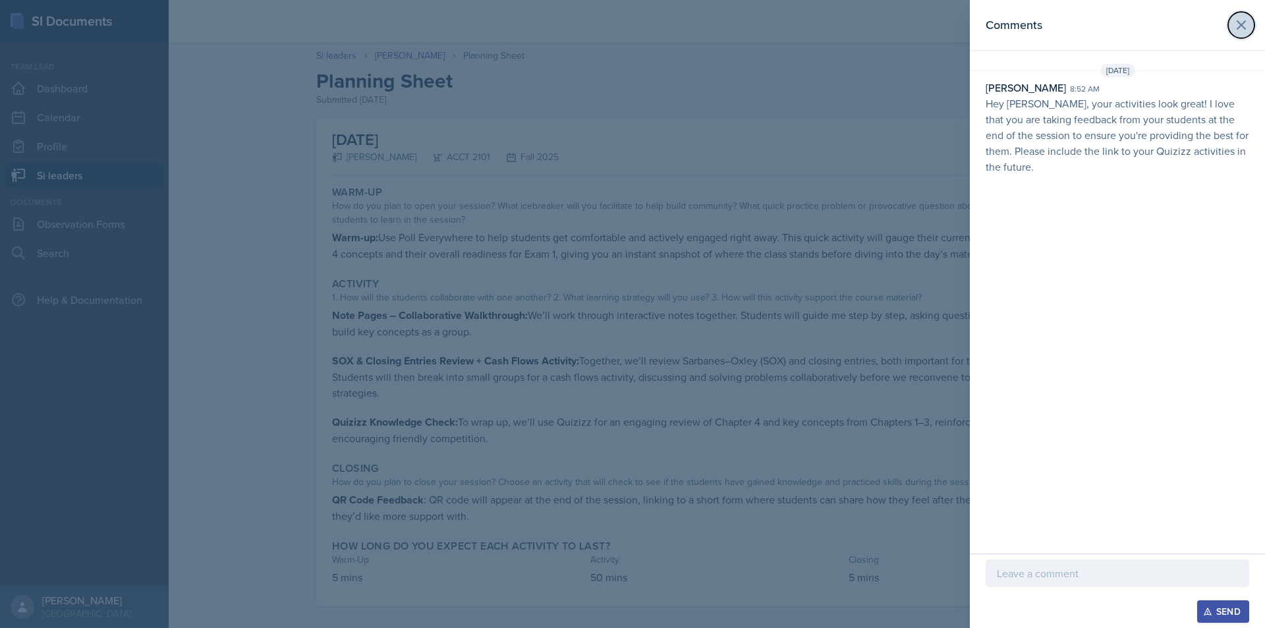
drag, startPoint x: 1235, startPoint y: 24, endPoint x: 1158, endPoint y: 62, distance: 86.3
click at [1235, 24] on icon at bounding box center [1241, 25] width 16 height 16
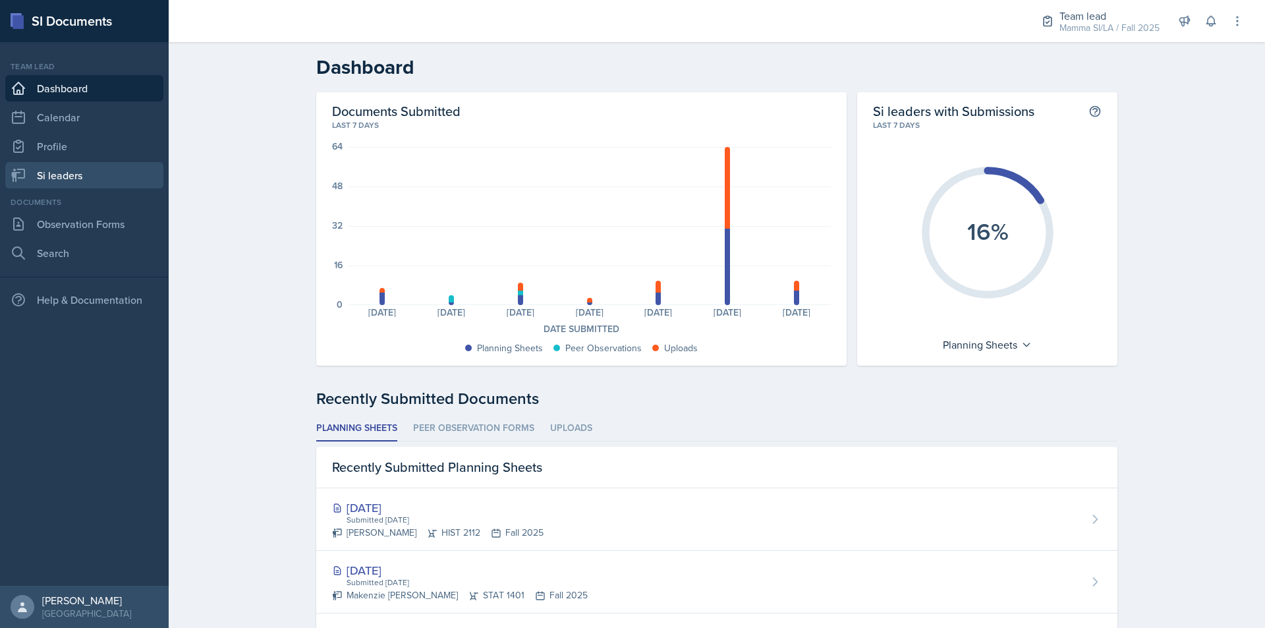
click at [109, 175] on link "Si leaders" at bounding box center [84, 175] width 158 height 26
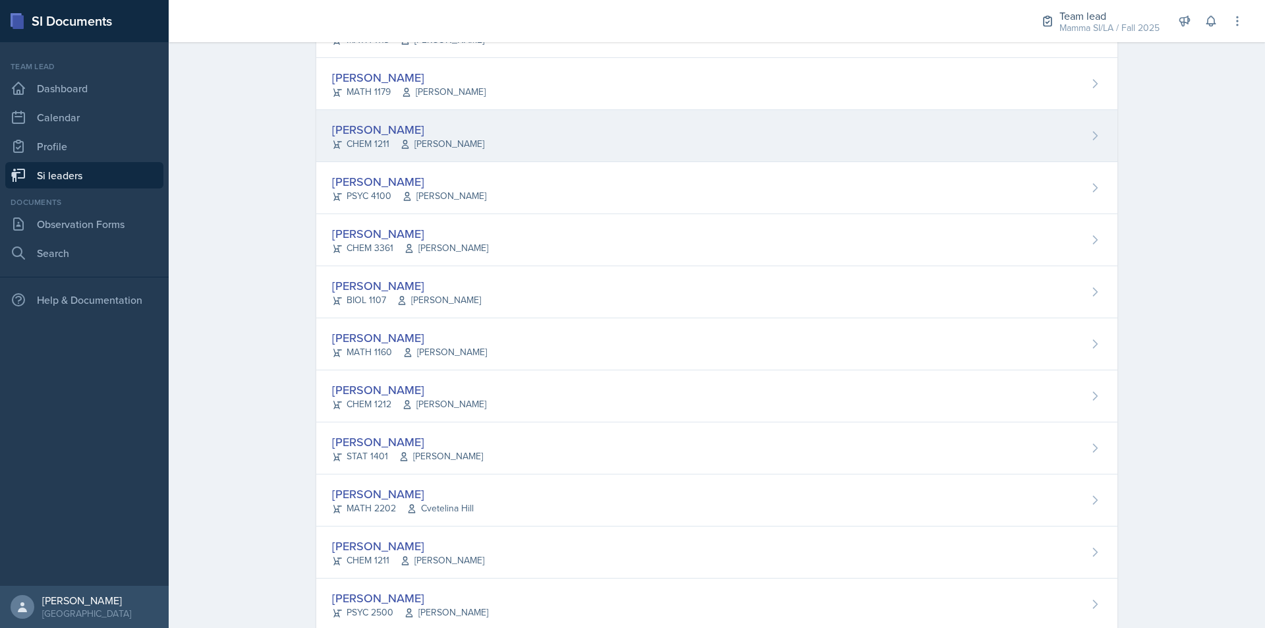
scroll to position [791, 0]
click at [452, 150] on div "Octavia Kaham CHEM 3361 Jack Duff" at bounding box center [716, 135] width 801 height 52
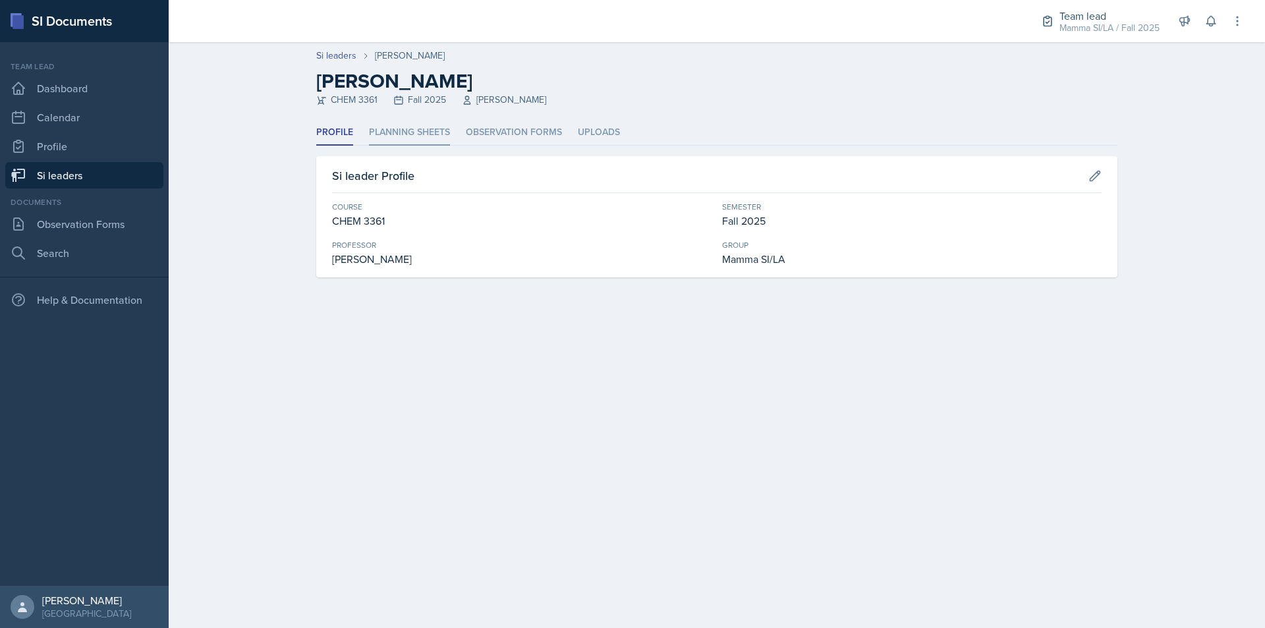
click at [405, 138] on li "Planning Sheets" at bounding box center [409, 133] width 81 height 26
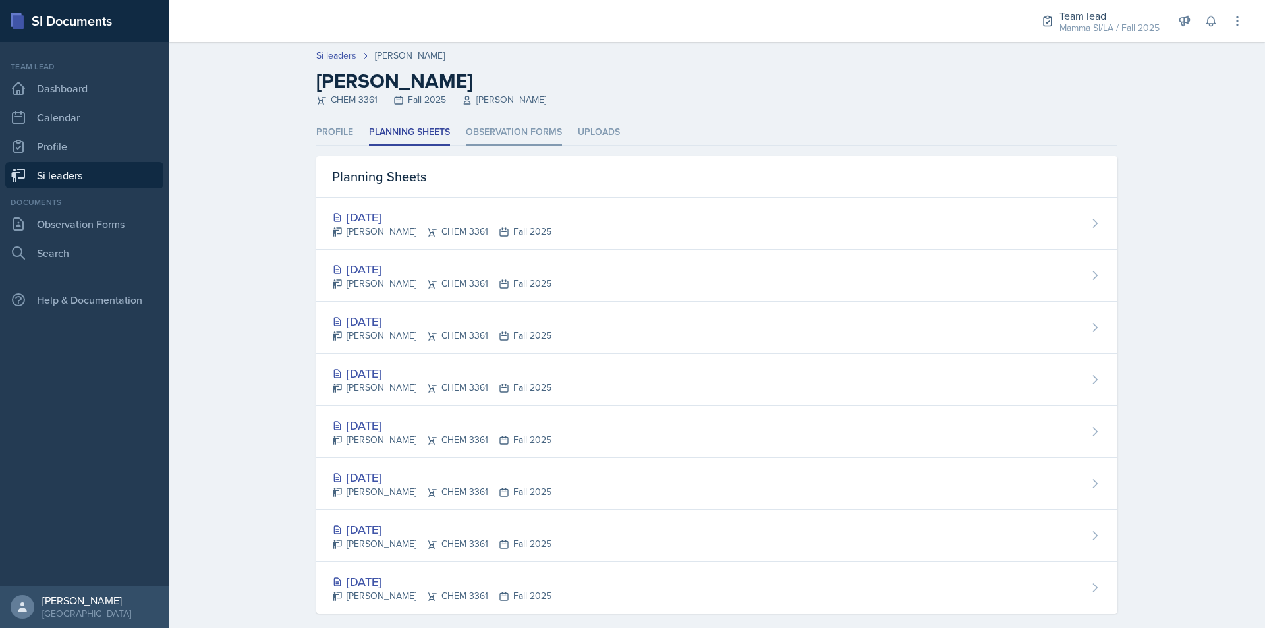
click at [491, 128] on li "Observation Forms" at bounding box center [514, 133] width 96 height 26
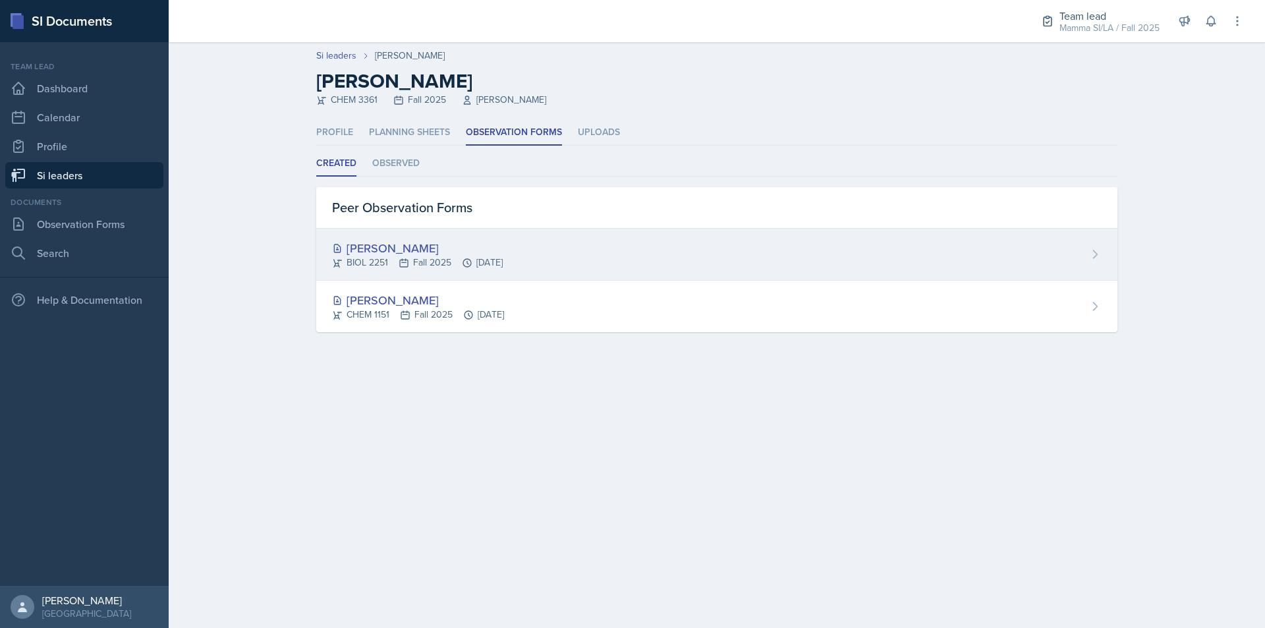
click at [503, 254] on div "[PERSON_NAME]" at bounding box center [417, 248] width 171 height 18
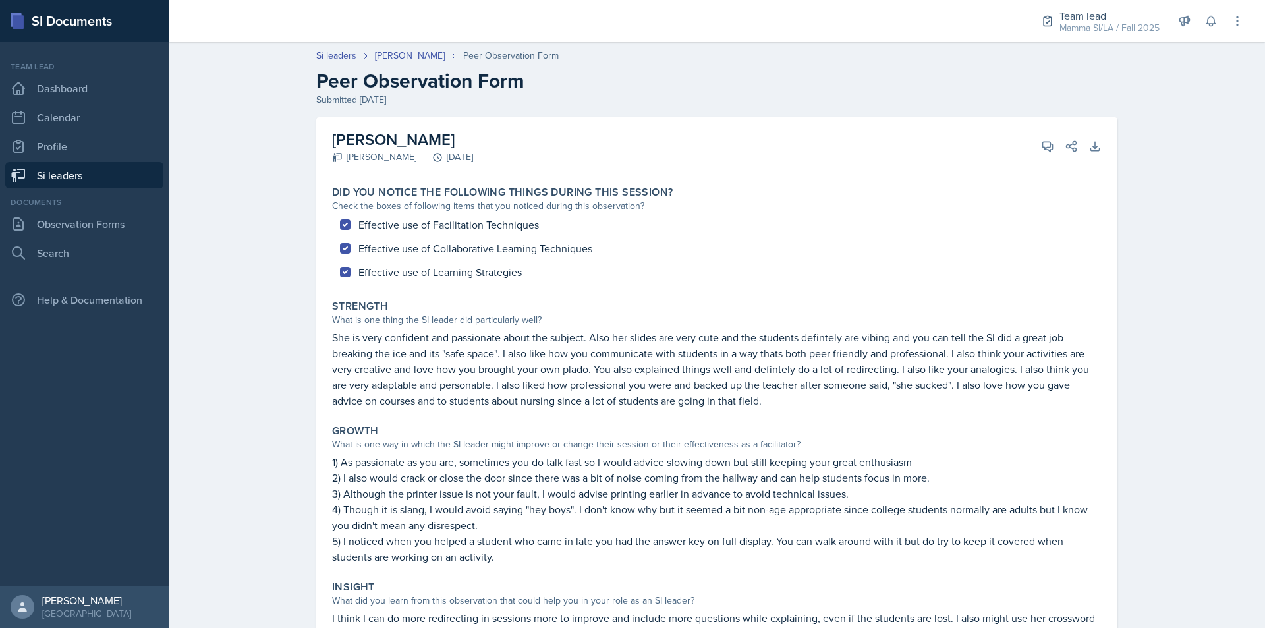
click at [54, 173] on link "Si leaders" at bounding box center [84, 175] width 158 height 26
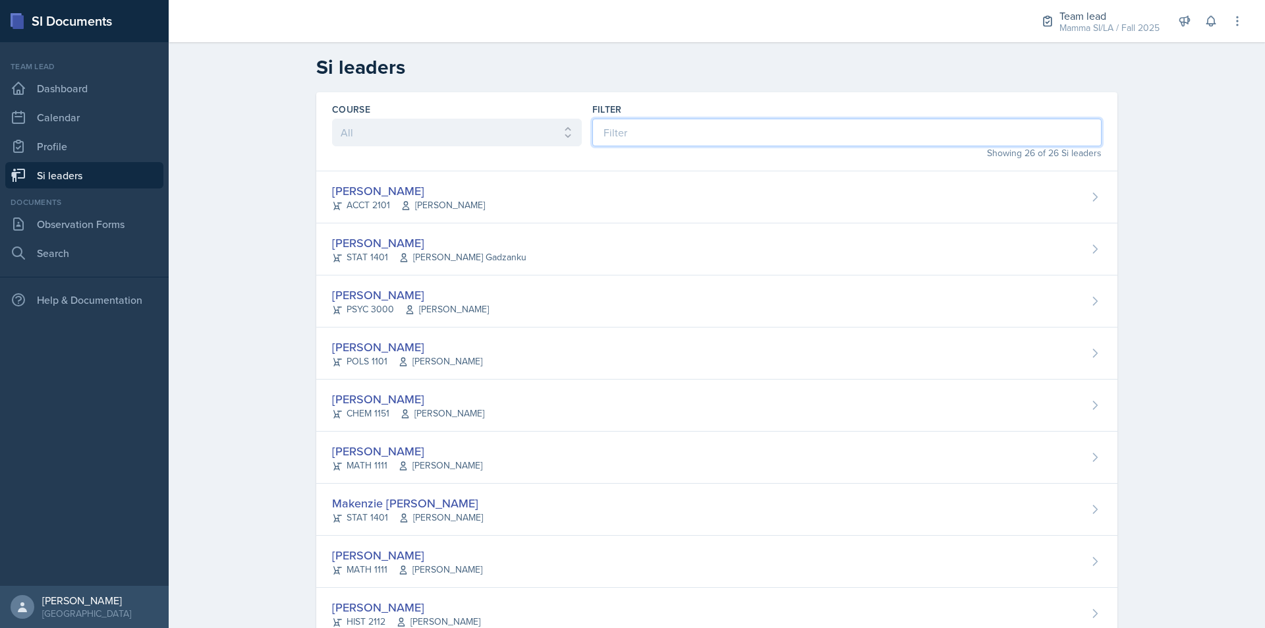
click at [675, 132] on input at bounding box center [846, 133] width 509 height 28
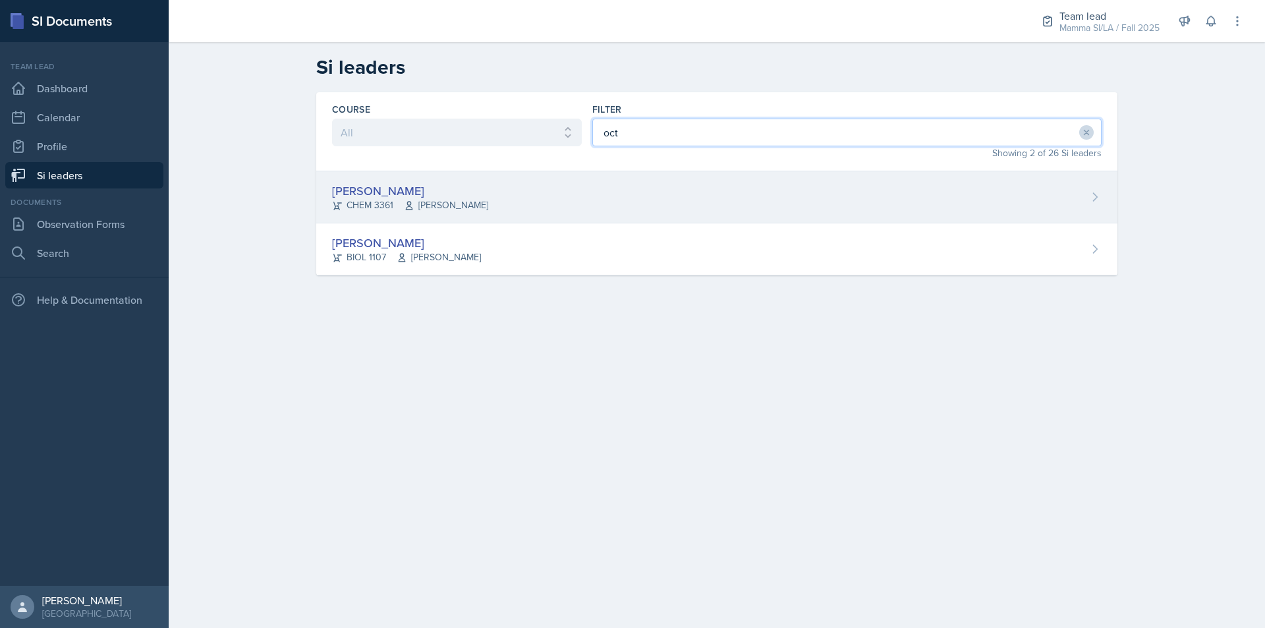
type input "oct"
click at [496, 190] on div "Octavia Kaham CHEM 3361 Jack Duff" at bounding box center [716, 197] width 801 height 52
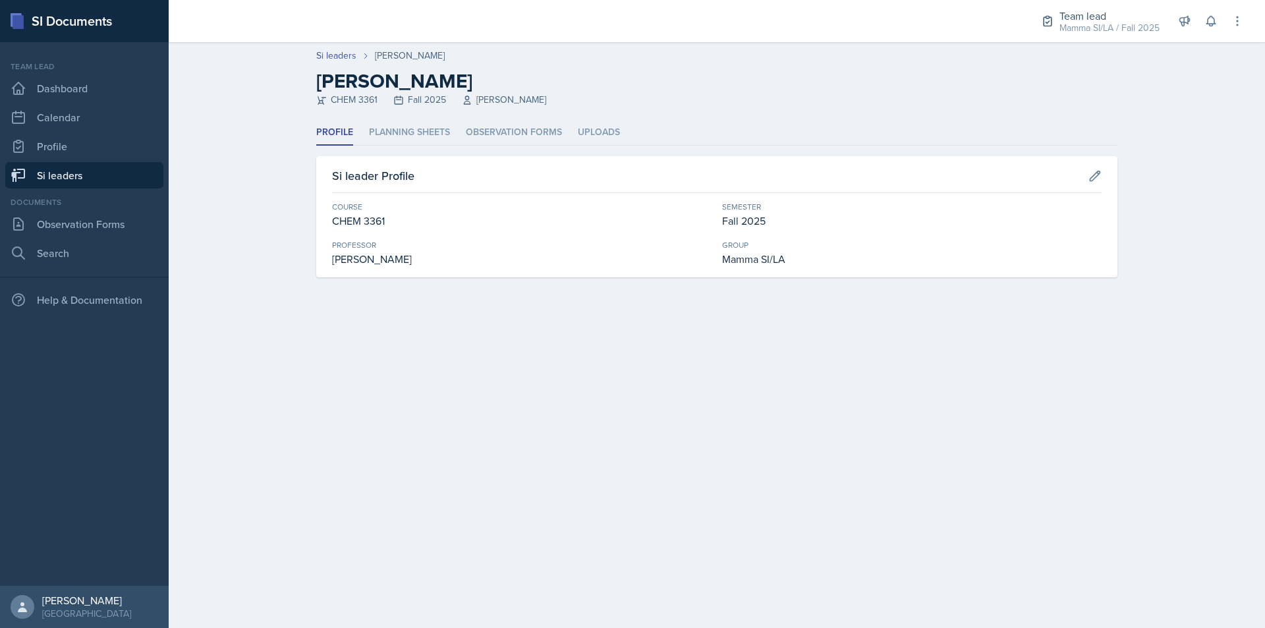
click at [392, 115] on header "Si leaders Octavia Kaham Octavia Kaham CHEM 3361 Fall 2025 Jack Duff" at bounding box center [717, 81] width 1096 height 78
click at [396, 122] on li "Planning Sheets" at bounding box center [409, 133] width 81 height 26
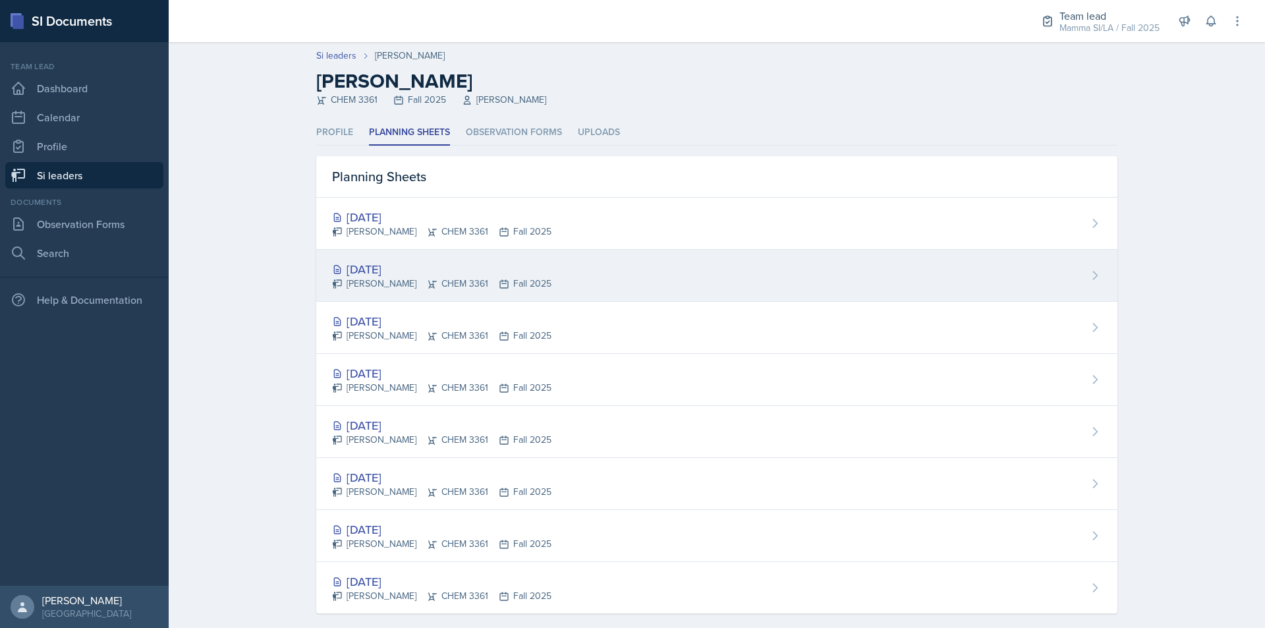
click at [460, 276] on div "[DATE]" at bounding box center [441, 269] width 219 height 18
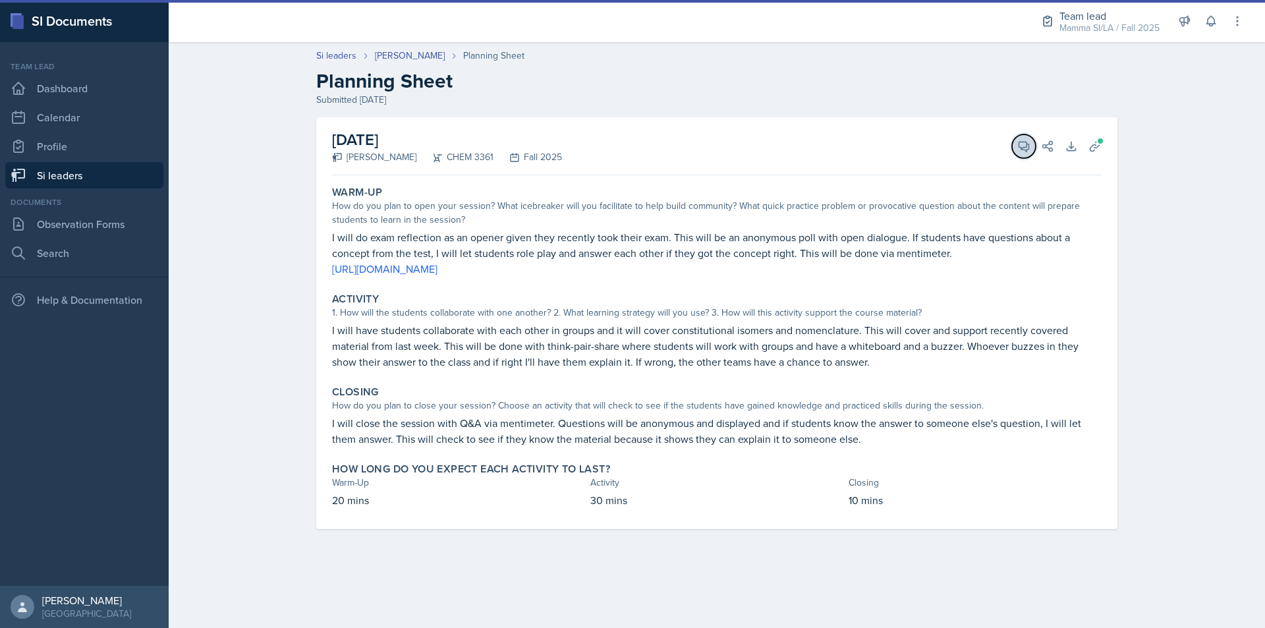
click at [1027, 146] on icon at bounding box center [1023, 146] width 13 height 13
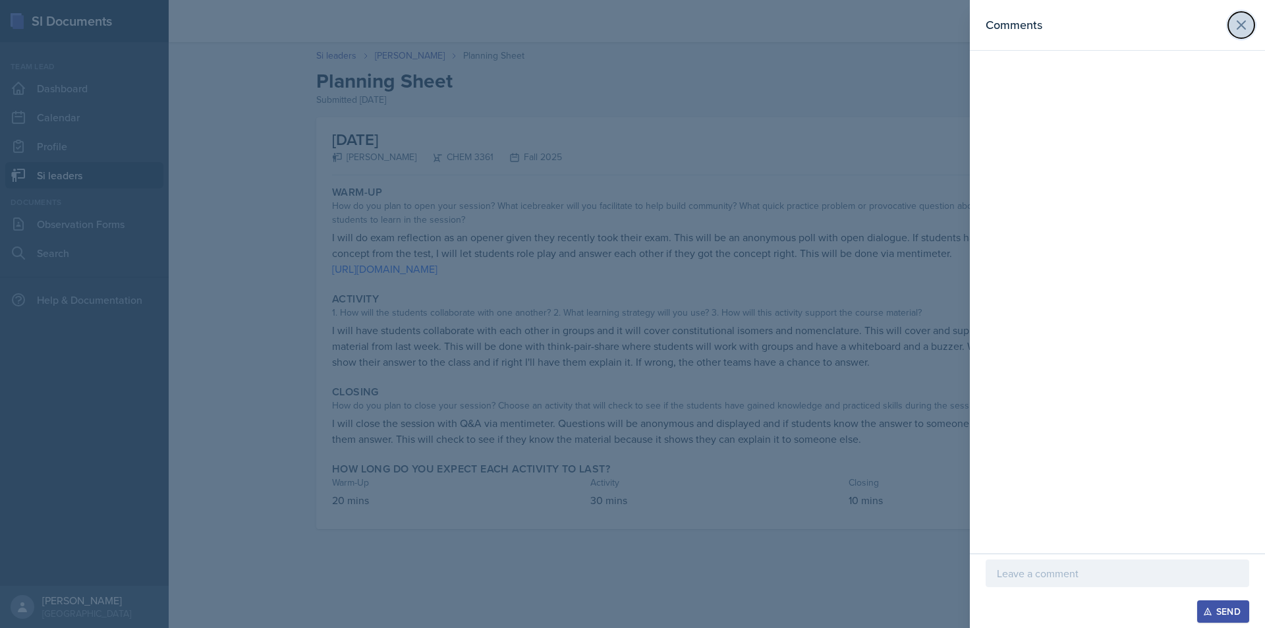
click at [1245, 24] on icon at bounding box center [1241, 25] width 16 height 16
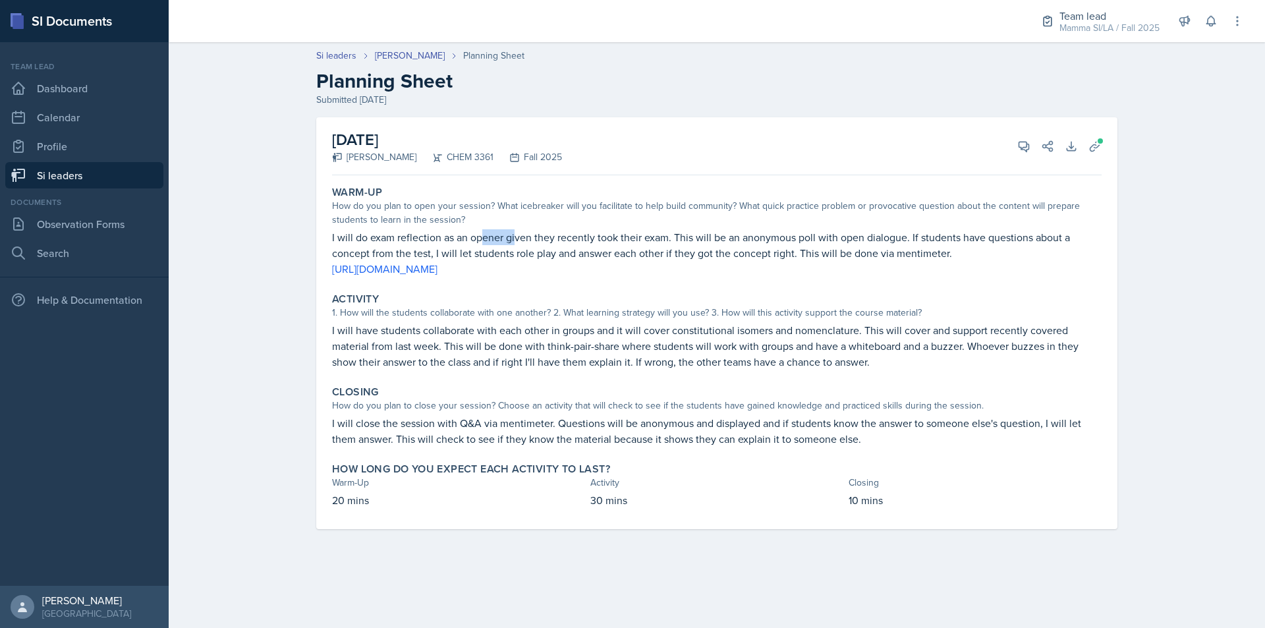
drag, startPoint x: 484, startPoint y: 234, endPoint x: 515, endPoint y: 234, distance: 31.0
click at [515, 234] on p "I will do exam reflection as an opener given they recently took their exam. Thi…" at bounding box center [717, 245] width 770 height 32
click at [571, 238] on p "I will do exam reflection as an opener given they recently took their exam. Thi…" at bounding box center [717, 245] width 770 height 32
click at [575, 238] on p "I will do exam reflection as an opener given they recently took their exam. Thi…" at bounding box center [717, 245] width 770 height 32
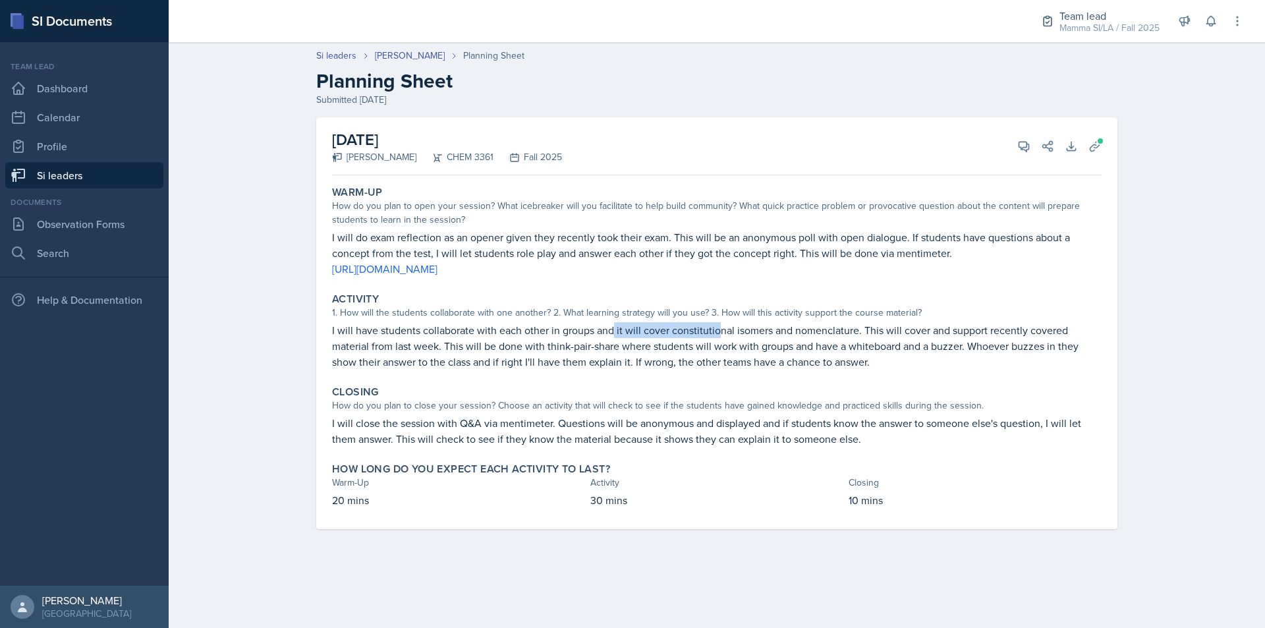
drag, startPoint x: 638, startPoint y: 332, endPoint x: 721, endPoint y: 336, distance: 83.1
click at [719, 336] on p "I will have students collaborate with each other in groups and it will cover co…" at bounding box center [717, 345] width 770 height 47
click at [721, 336] on p "I will have students collaborate with each other in groups and it will cover co…" at bounding box center [717, 345] width 770 height 47
click at [676, 342] on p "I will have students collaborate with each other in groups and it will cover co…" at bounding box center [717, 345] width 770 height 47
click at [664, 343] on p "I will have students collaborate with each other in groups and it will cover co…" at bounding box center [717, 345] width 770 height 47
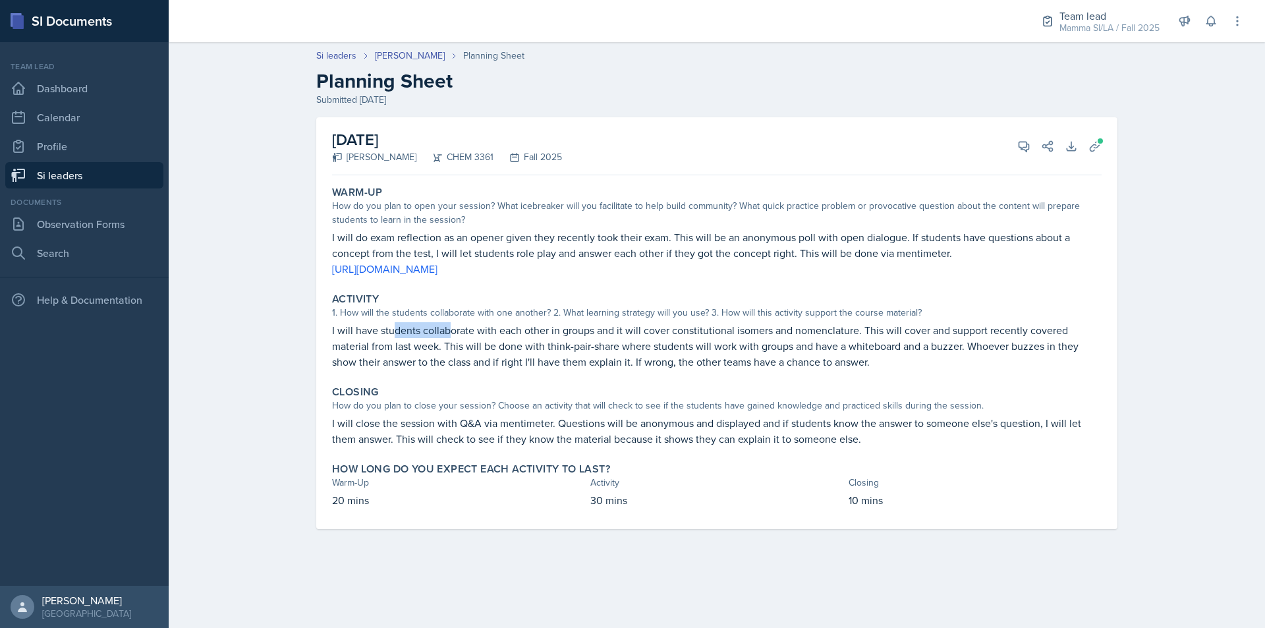
drag, startPoint x: 418, startPoint y: 333, endPoint x: 457, endPoint y: 333, distance: 39.5
click at [454, 333] on p "I will have students collaborate with each other in groups and it will cover co…" at bounding box center [717, 345] width 770 height 47
click at [465, 333] on p "I will have students collaborate with each other in groups and it will cover co…" at bounding box center [717, 345] width 770 height 47
drag, startPoint x: 465, startPoint y: 332, endPoint x: 534, endPoint y: 333, distance: 69.2
click at [534, 333] on p "I will have students collaborate with each other in groups and it will cover co…" at bounding box center [717, 345] width 770 height 47
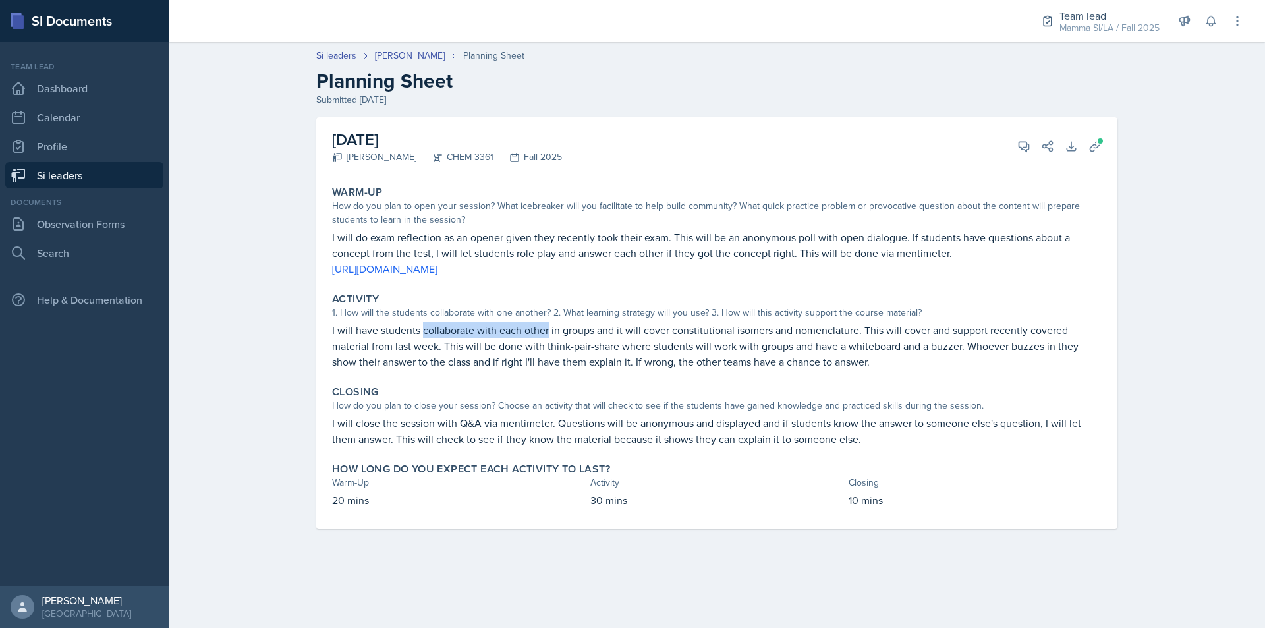
click at [534, 333] on p "I will have students collaborate with each other in groups and it will cover co…" at bounding box center [717, 345] width 770 height 47
drag, startPoint x: 557, startPoint y: 333, endPoint x: 629, endPoint y: 333, distance: 71.2
click at [611, 333] on p "I will have students collaborate with each other in groups and it will cover co…" at bounding box center [717, 345] width 770 height 47
click at [630, 333] on p "I will have students collaborate with each other in groups and it will cover co…" at bounding box center [717, 345] width 770 height 47
drag, startPoint x: 622, startPoint y: 333, endPoint x: 691, endPoint y: 333, distance: 69.2
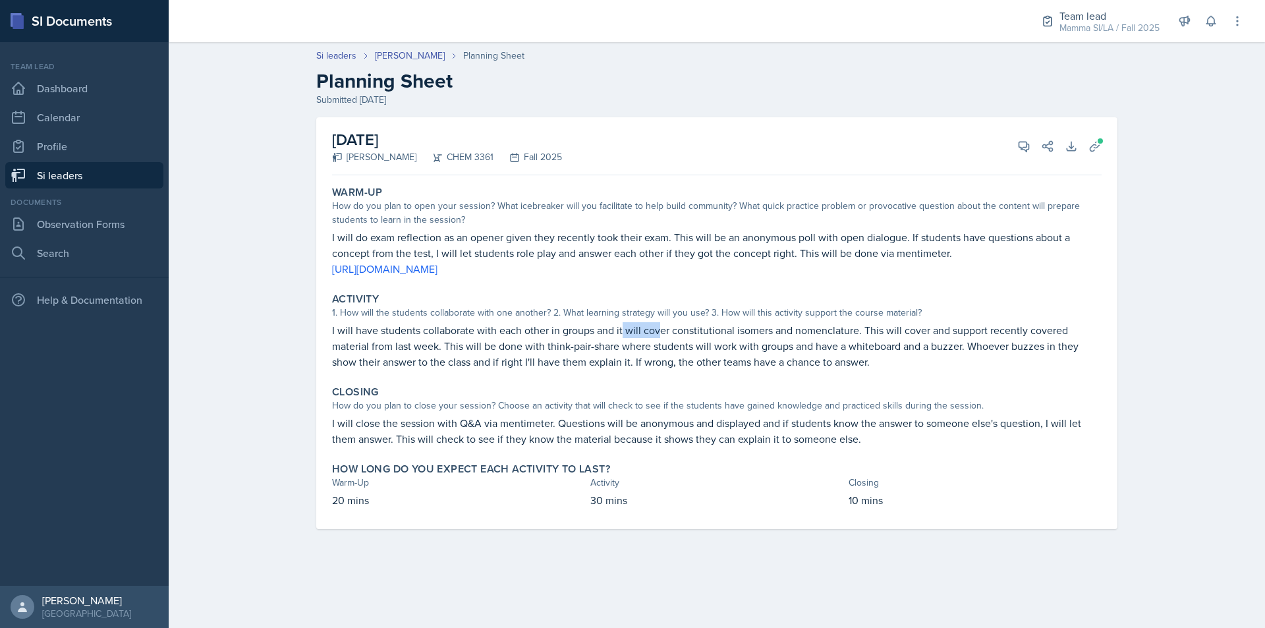
click at [669, 333] on p "I will have students collaborate with each other in groups and it will cover co…" at bounding box center [717, 345] width 770 height 47
click at [693, 333] on p "I will have students collaborate with each other in groups and it will cover co…" at bounding box center [717, 345] width 770 height 47
drag, startPoint x: 845, startPoint y: 334, endPoint x: 919, endPoint y: 335, distance: 73.8
click at [905, 335] on p "I will have students collaborate with each other in groups and it will cover co…" at bounding box center [717, 345] width 770 height 47
click at [919, 335] on p "I will have students collaborate with each other in groups and it will cover co…" at bounding box center [717, 345] width 770 height 47
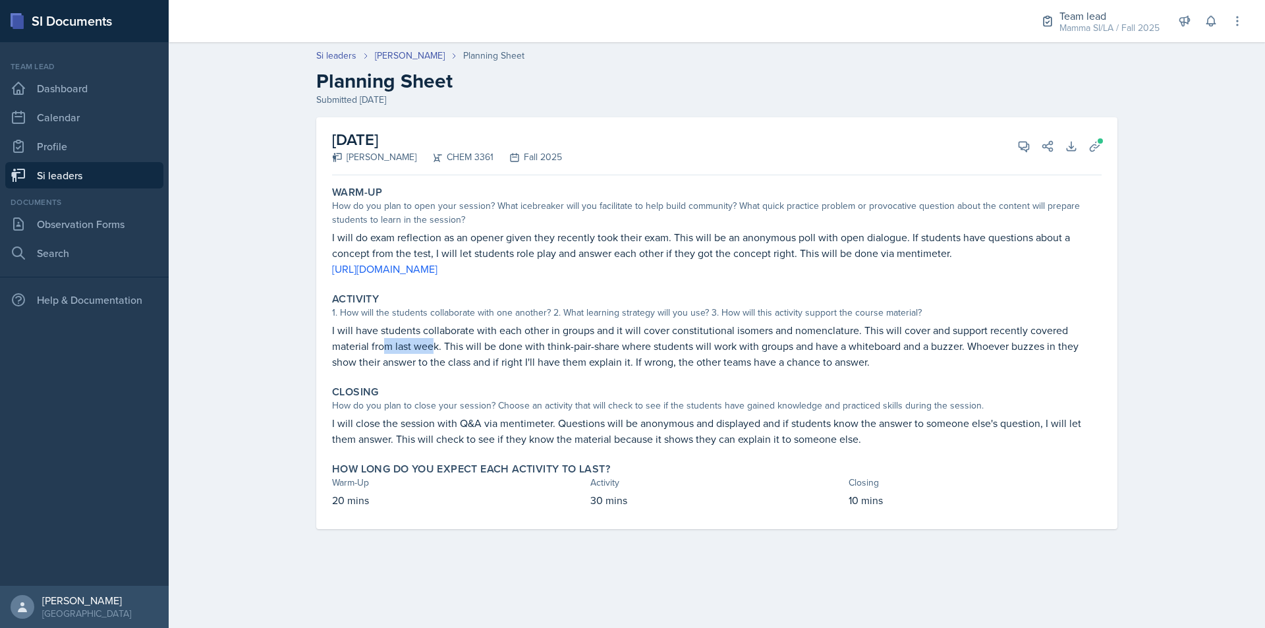
drag, startPoint x: 384, startPoint y: 345, endPoint x: 474, endPoint y: 345, distance: 89.6
click at [462, 345] on p "I will have students collaborate with each other in groups and it will cover co…" at bounding box center [717, 345] width 770 height 47
click at [474, 345] on p "I will have students collaborate with each other in groups and it will cover co…" at bounding box center [717, 345] width 770 height 47
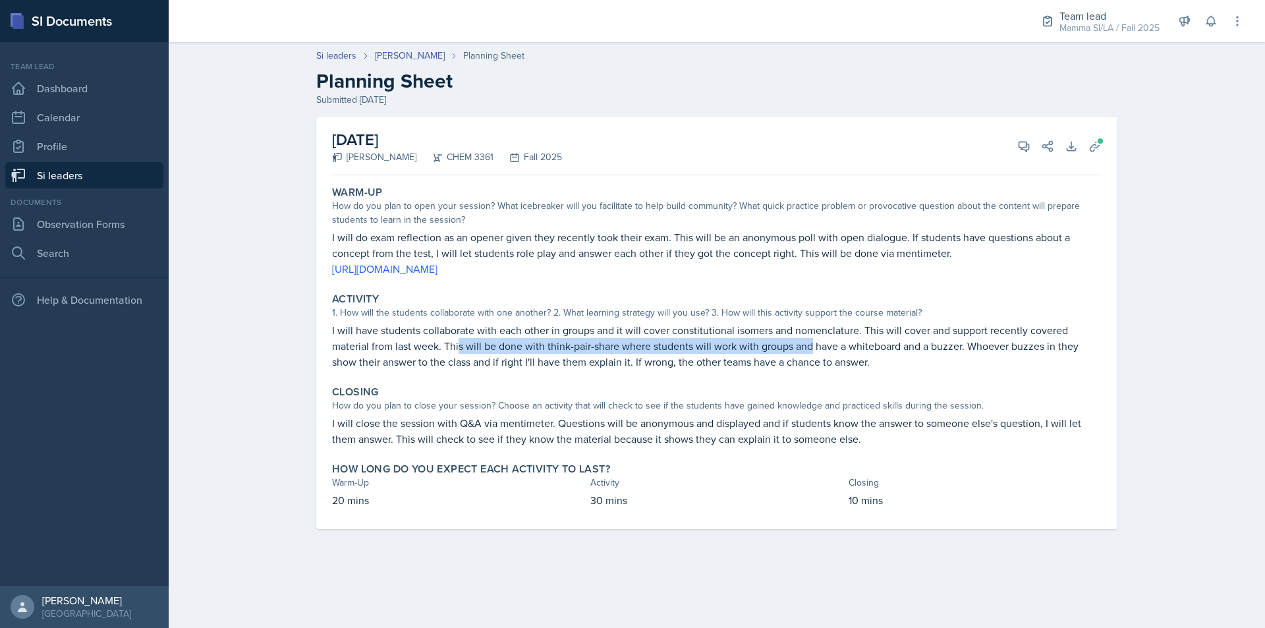
click at [785, 347] on p "I will have students collaborate with each other in groups and it will cover co…" at bounding box center [717, 345] width 770 height 47
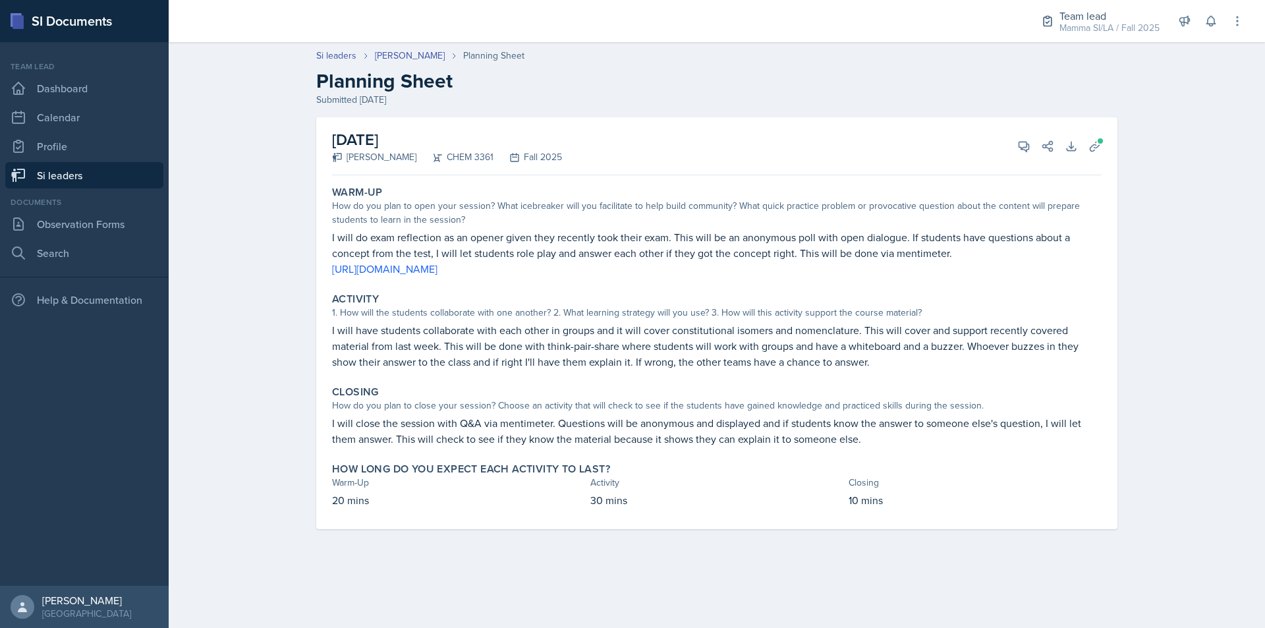
drag, startPoint x: 420, startPoint y: 350, endPoint x: 456, endPoint y: 350, distance: 35.6
click at [447, 350] on p "I will have students collaborate with each other in groups and it will cover co…" at bounding box center [717, 345] width 770 height 47
click at [456, 350] on p "I will have students collaborate with each other in groups and it will cover co…" at bounding box center [717, 345] width 770 height 47
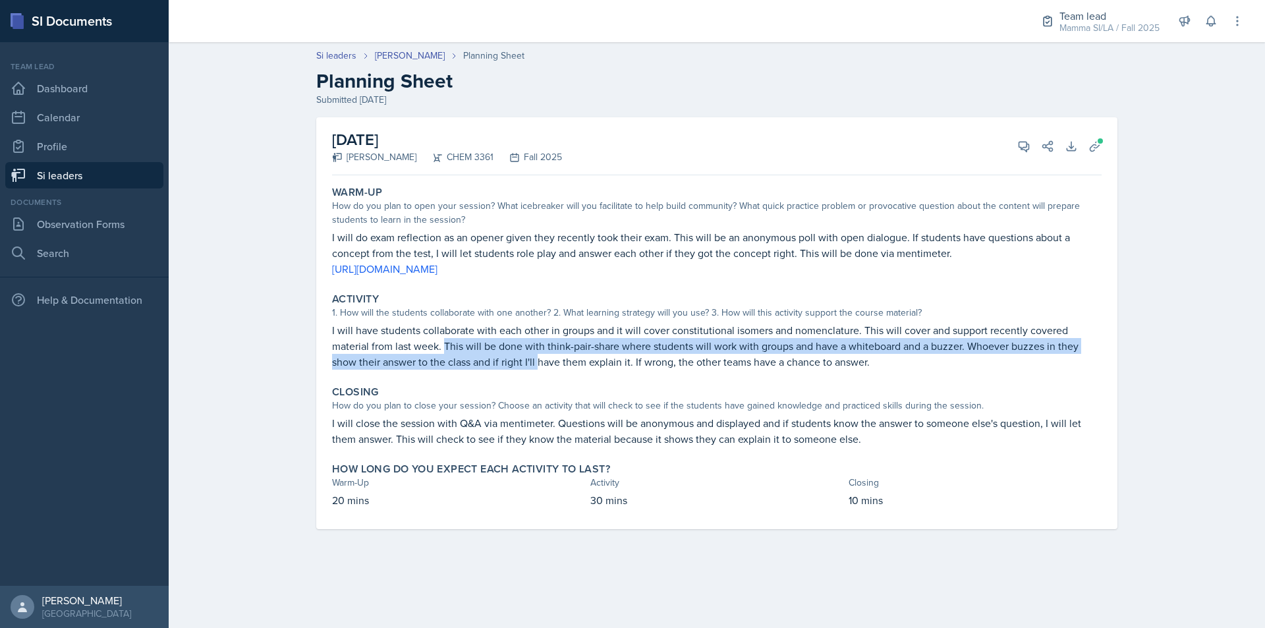
drag, startPoint x: 445, startPoint y: 352, endPoint x: 540, endPoint y: 355, distance: 94.9
click at [540, 355] on p "I will have students collaborate with each other in groups and it will cover co…" at bounding box center [717, 345] width 770 height 47
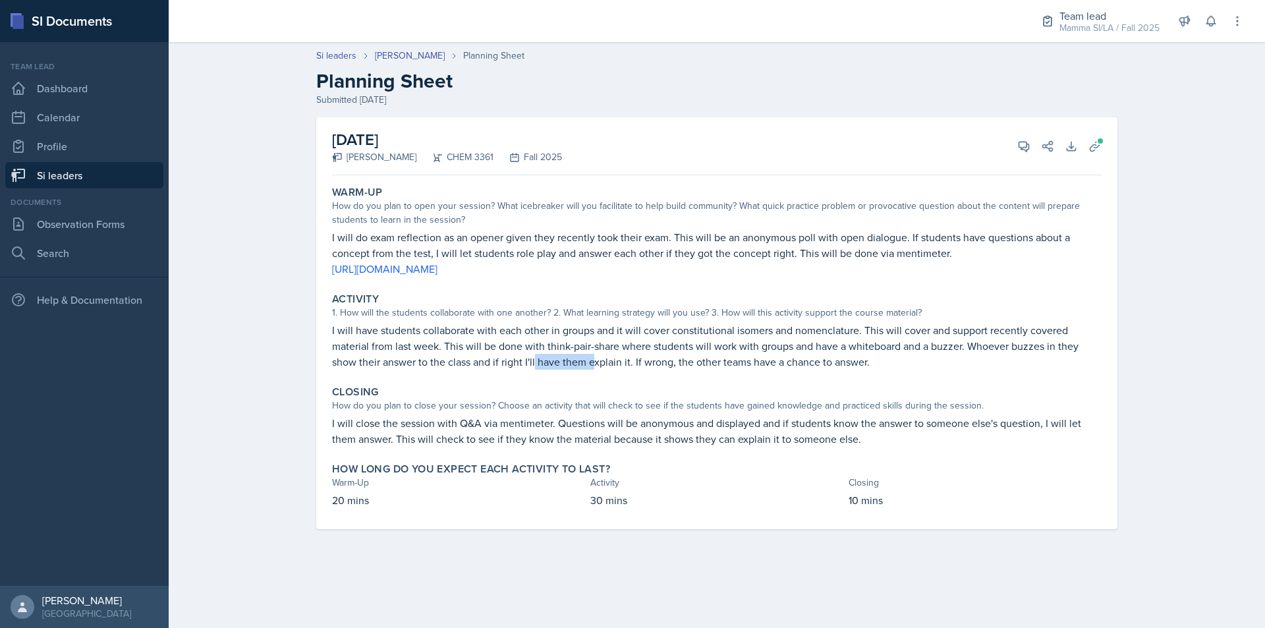
drag, startPoint x: 544, startPoint y: 355, endPoint x: 636, endPoint y: 356, distance: 91.6
click at [632, 356] on p "I will have students collaborate with each other in groups and it will cover co…" at bounding box center [717, 345] width 770 height 47
click at [636, 356] on p "I will have students collaborate with each other in groups and it will cover co…" at bounding box center [717, 345] width 770 height 47
drag, startPoint x: 348, startPoint y: 237, endPoint x: 916, endPoint y: 261, distance: 568.4
click at [916, 261] on div "I will do exam reflection as an opener given they recently took their exam. Thi…" at bounding box center [717, 252] width 770 height 47
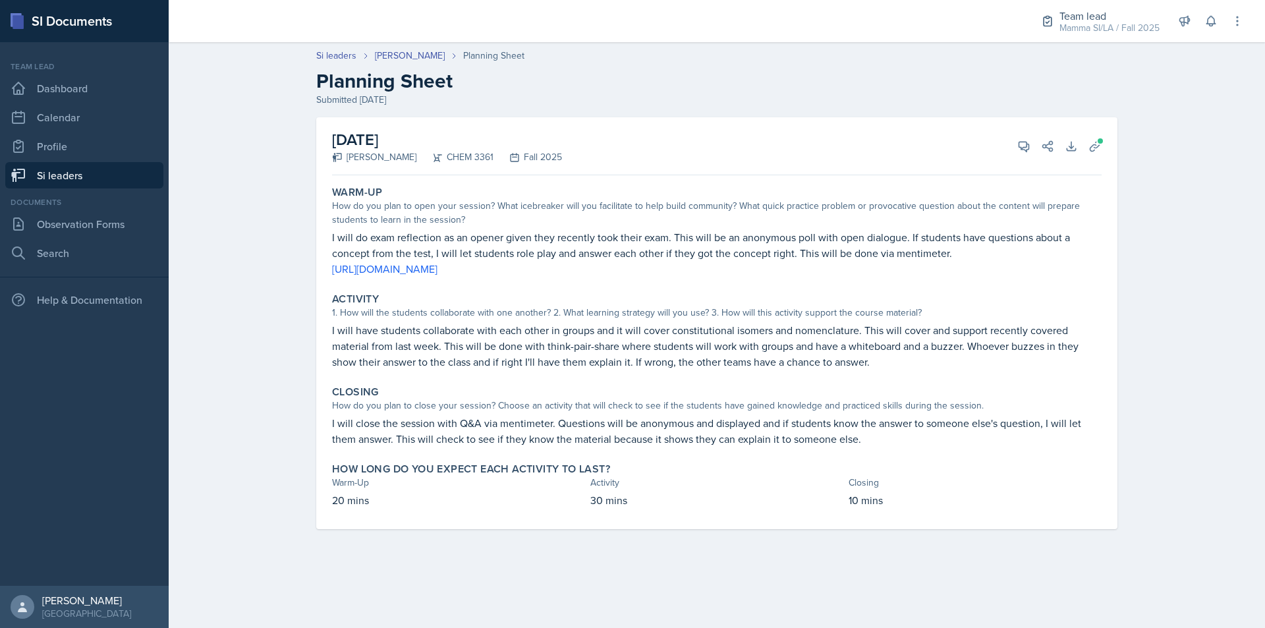
drag, startPoint x: 910, startPoint y: 260, endPoint x: 806, endPoint y: 300, distance: 111.3
click at [909, 260] on p "I will do exam reflection as an opener given they recently took their exam. Thi…" at bounding box center [717, 245] width 770 height 32
click at [405, 410] on div "How do you plan to close your session? Choose an activity that will check to se…" at bounding box center [717, 406] width 770 height 14
drag, startPoint x: 503, startPoint y: 432, endPoint x: 571, endPoint y: 434, distance: 68.5
click at [571, 434] on p "I will close the session with Q&A via mentimeter. Questions will be anonymous a…" at bounding box center [717, 431] width 770 height 32
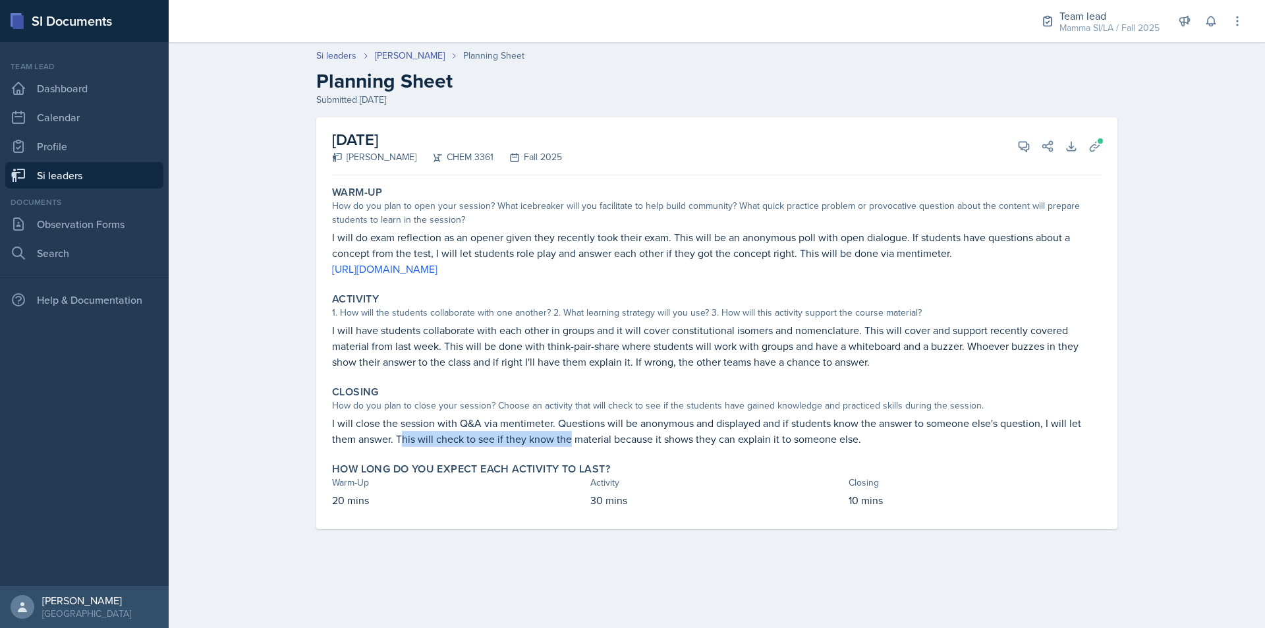
click at [571, 434] on p "I will close the session with Q&A via mentimeter. Questions will be anonymous a…" at bounding box center [717, 431] width 770 height 32
drag, startPoint x: 427, startPoint y: 423, endPoint x: 464, endPoint y: 423, distance: 36.9
click at [437, 423] on p "I will close the session with Q&A via mentimeter. Questions will be anonymous a…" at bounding box center [717, 431] width 770 height 32
click at [464, 423] on p "I will close the session with Q&A via mentimeter. Questions will be anonymous a…" at bounding box center [717, 431] width 770 height 32
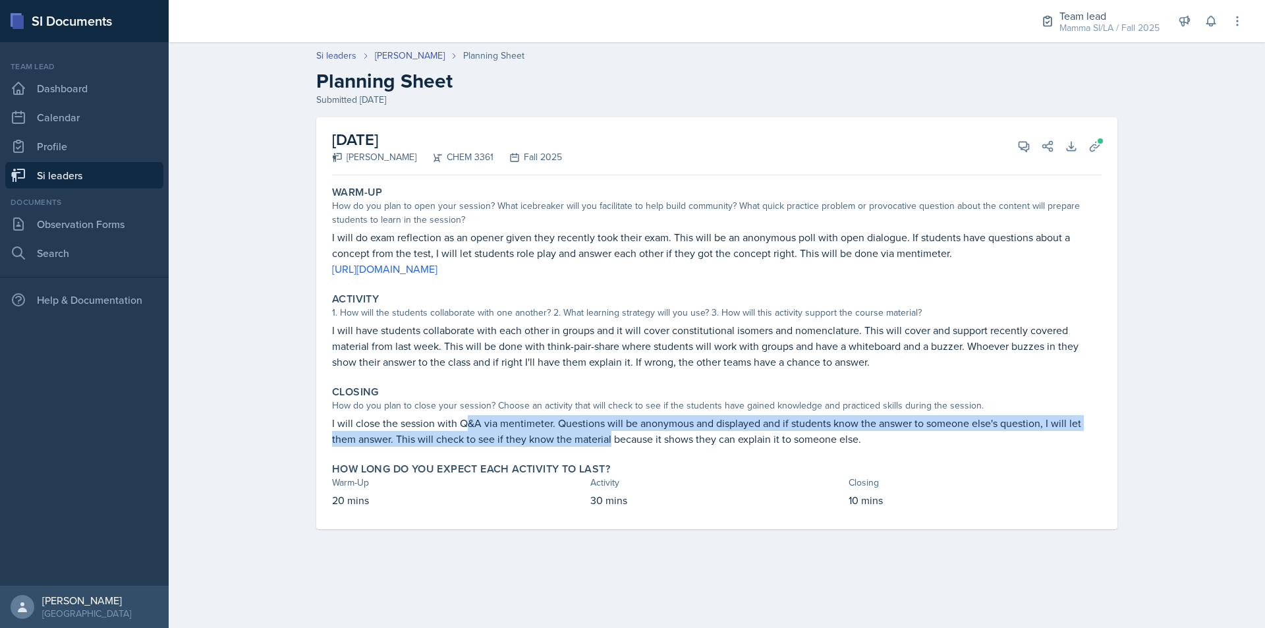
drag, startPoint x: 464, startPoint y: 423, endPoint x: 573, endPoint y: 432, distance: 109.8
click at [573, 432] on p "I will close the session with Q&A via mentimeter. Questions will be anonymous a…" at bounding box center [717, 431] width 770 height 32
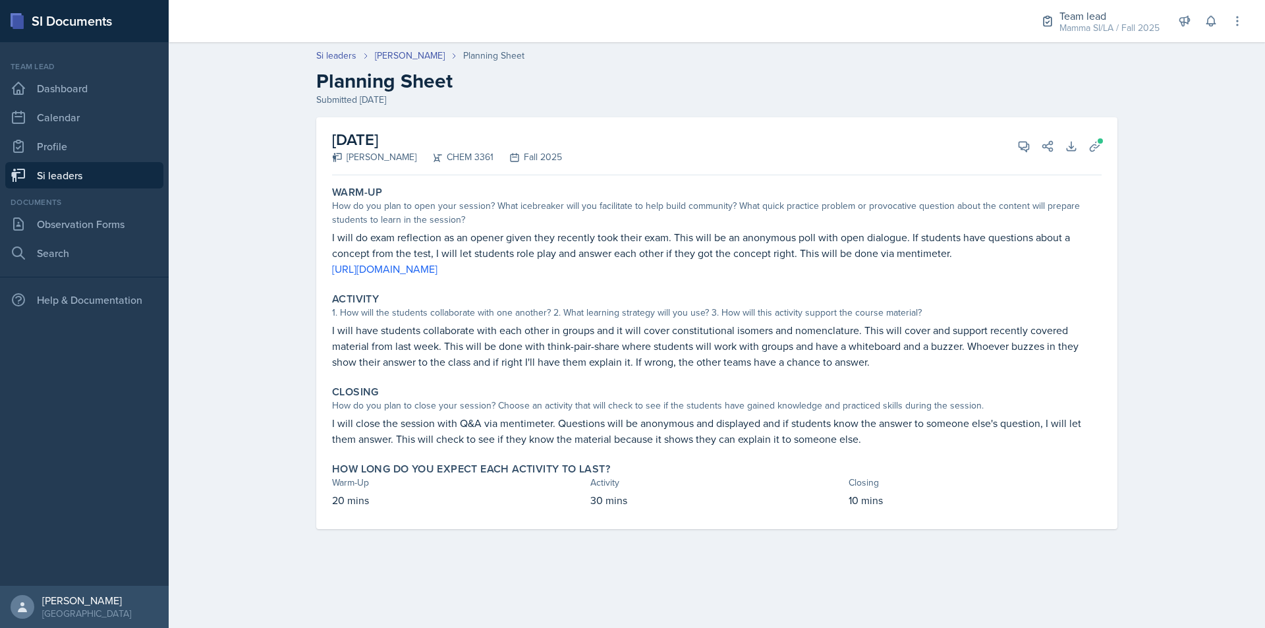
click at [97, 177] on link "Si leaders" at bounding box center [84, 175] width 158 height 26
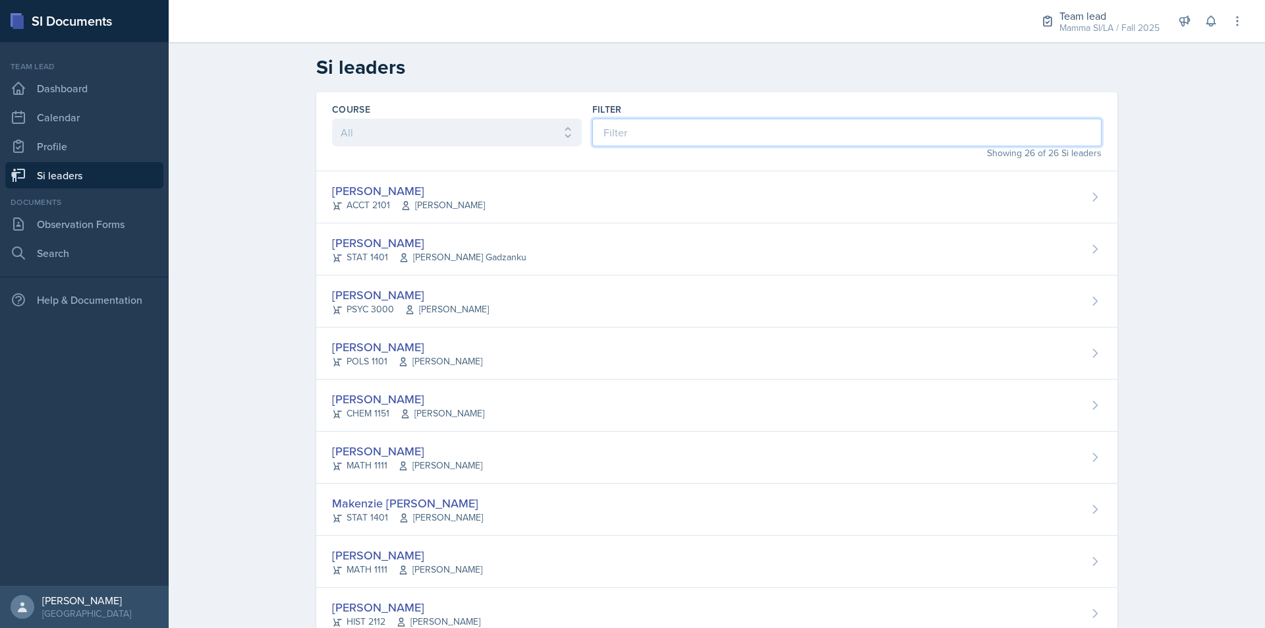
click at [655, 123] on input at bounding box center [846, 133] width 509 height 28
